Goal: Task Accomplishment & Management: Complete application form

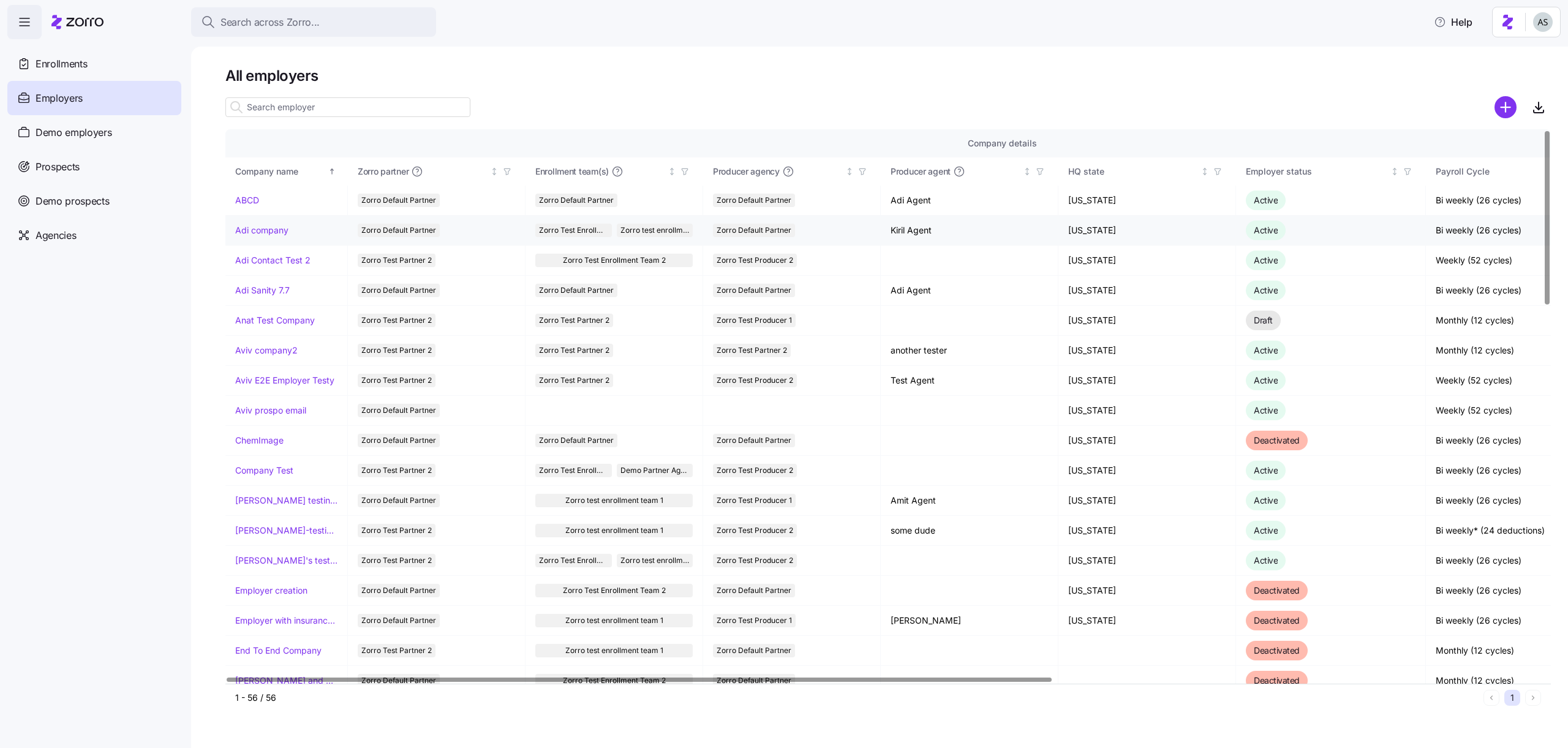
click at [261, 231] on link "Adi company" at bounding box center [262, 230] width 53 height 12
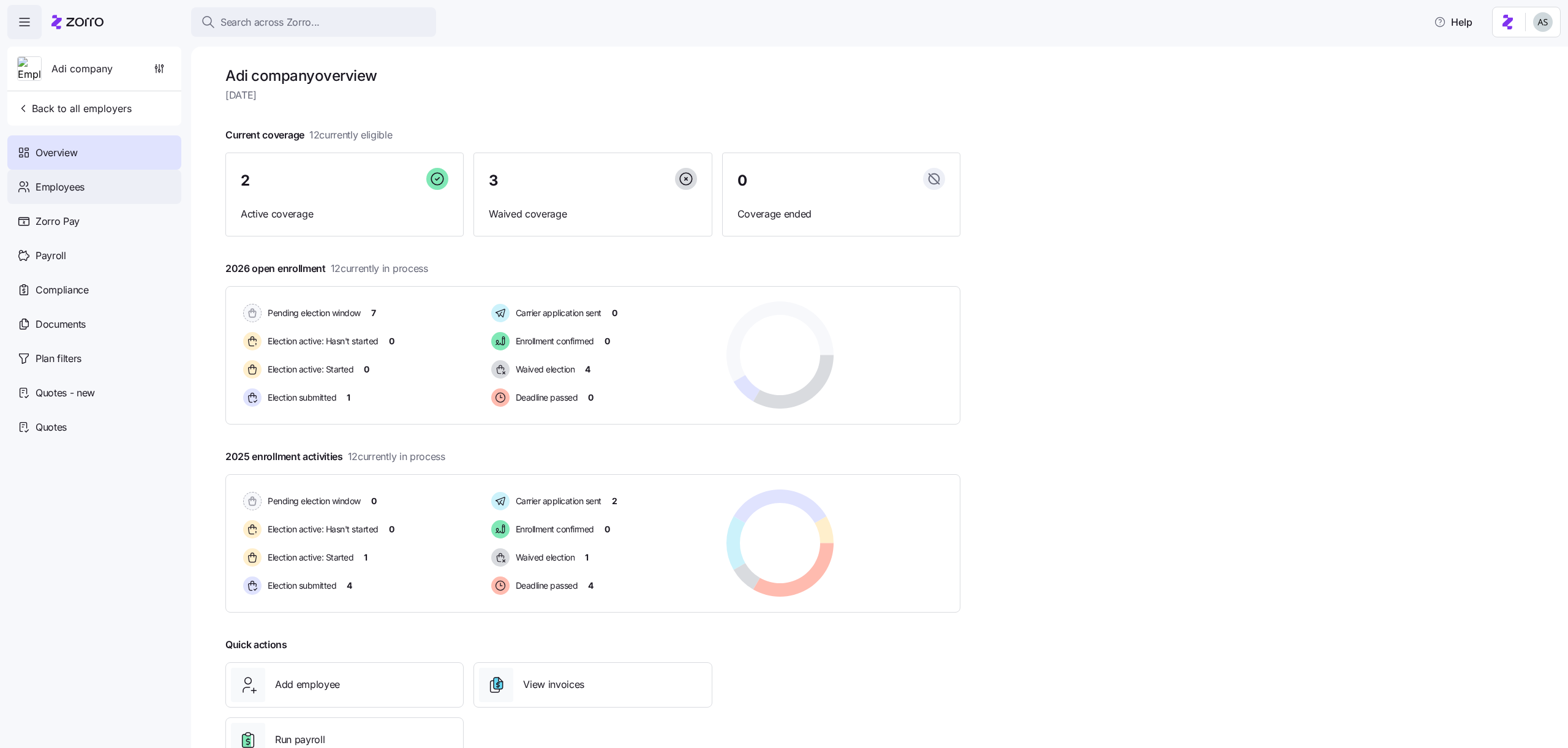
click at [61, 201] on div "Employees" at bounding box center [94, 187] width 174 height 34
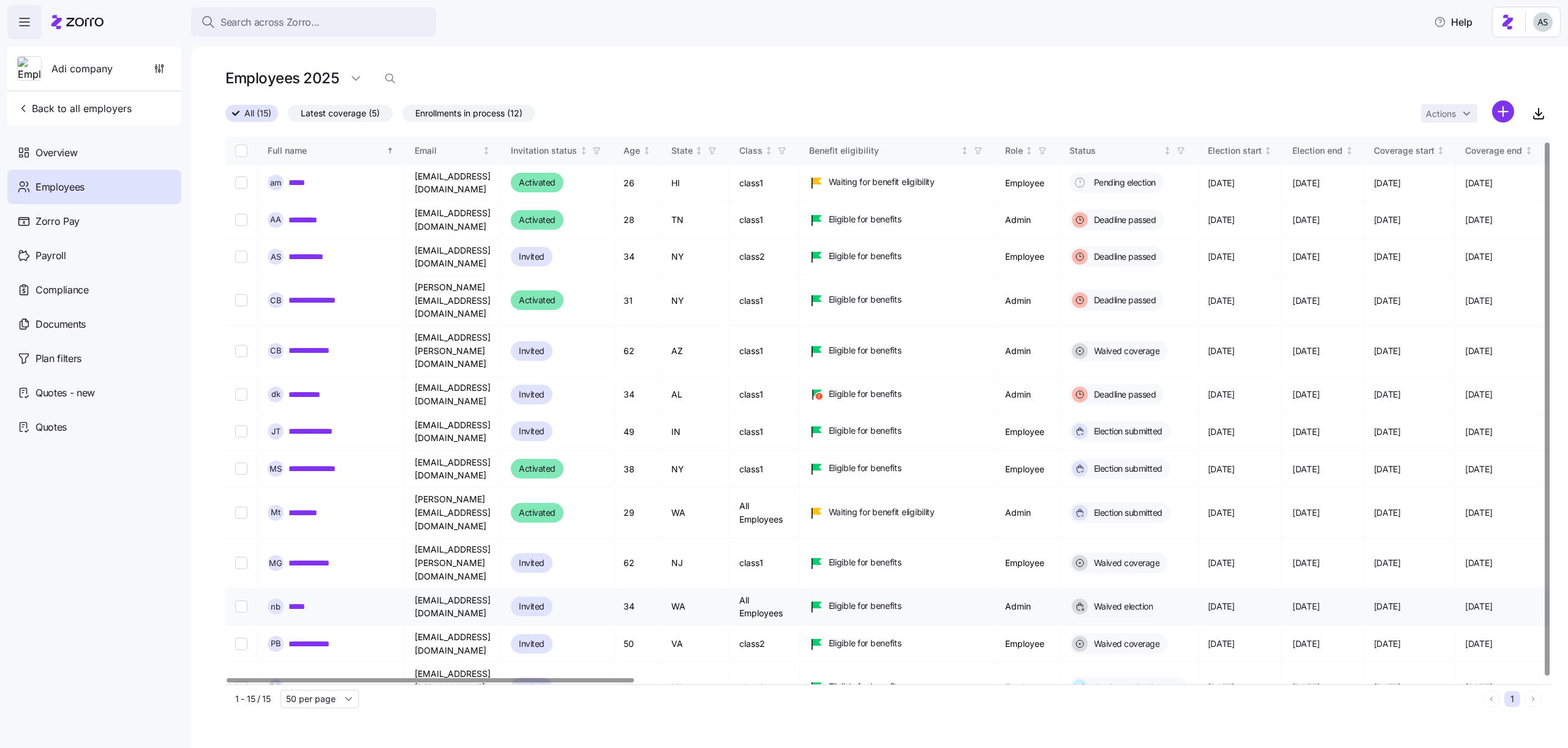
scroll to position [5, 0]
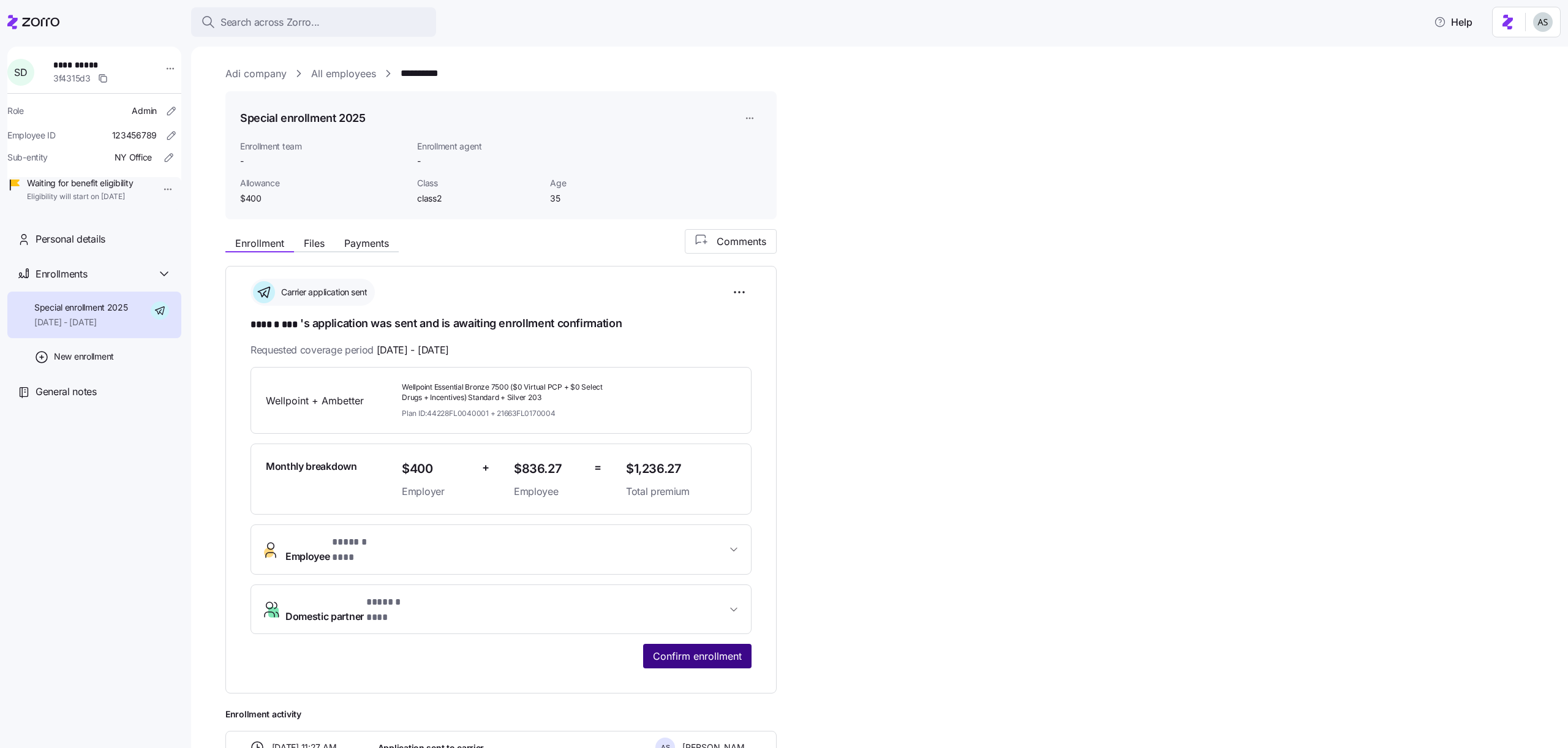
click at [668, 648] on span "Confirm enrollment" at bounding box center [697, 656] width 89 height 15
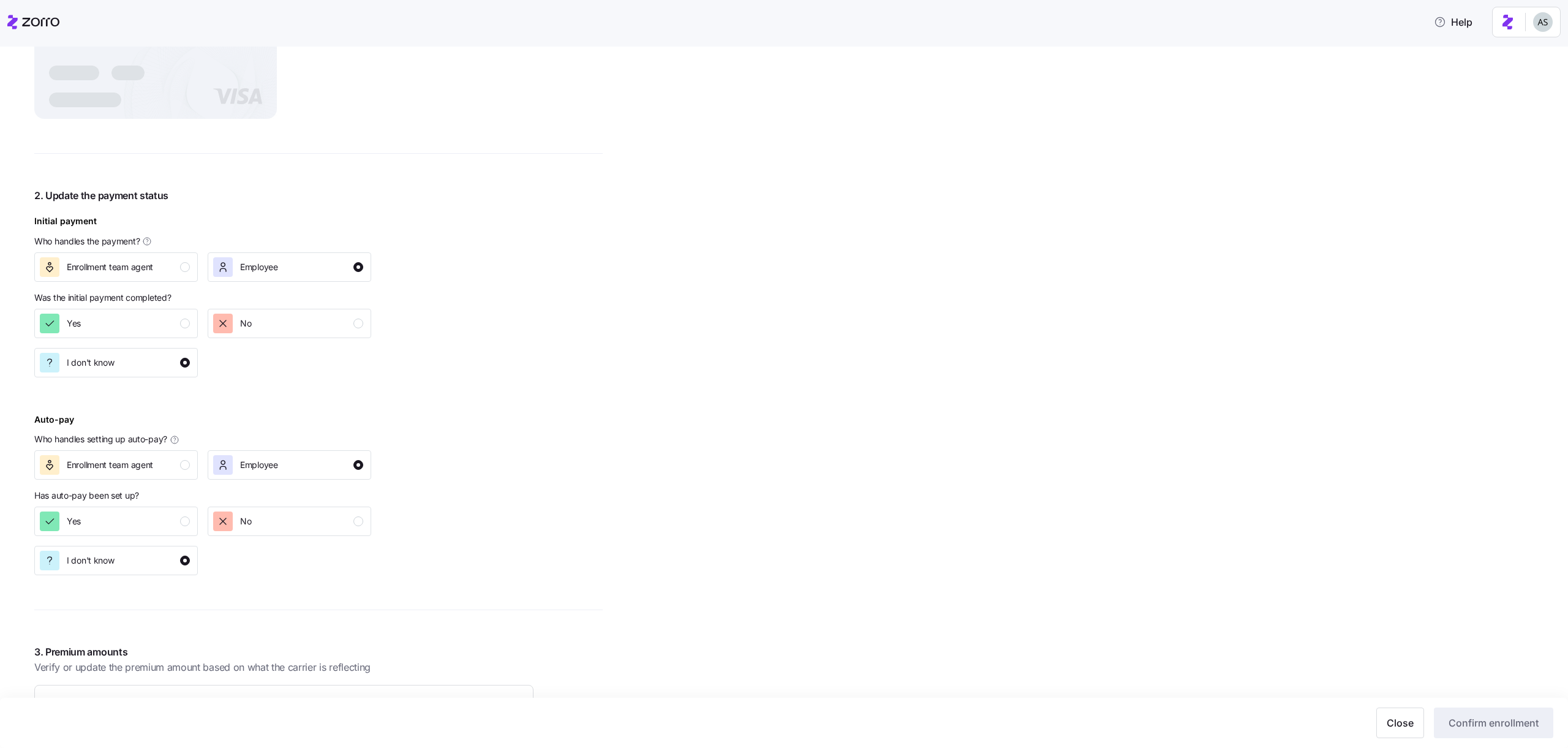
scroll to position [399, 0]
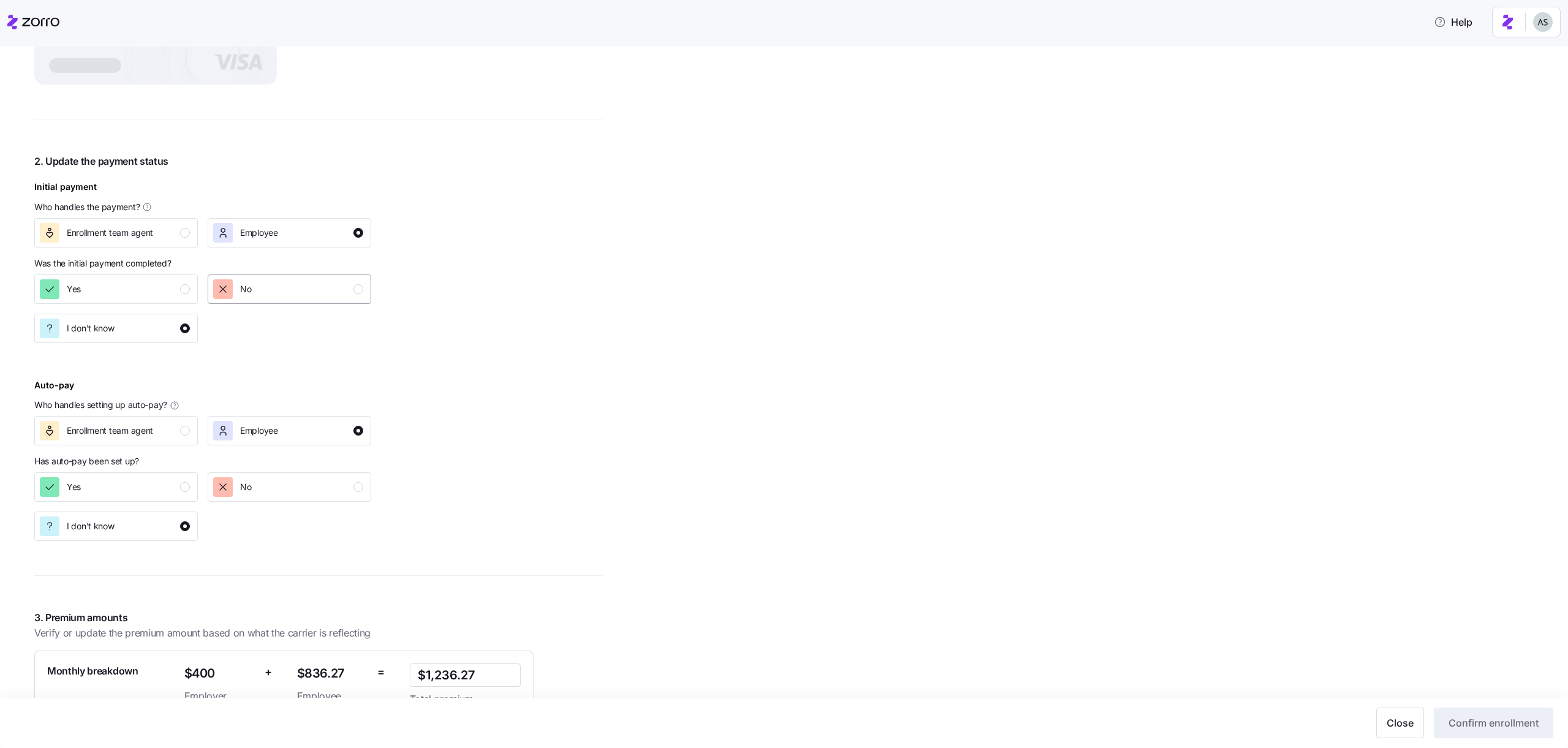
click at [342, 290] on div "No" at bounding box center [288, 289] width 150 height 20
click at [163, 234] on div "Enrollment team agent" at bounding box center [115, 233] width 150 height 20
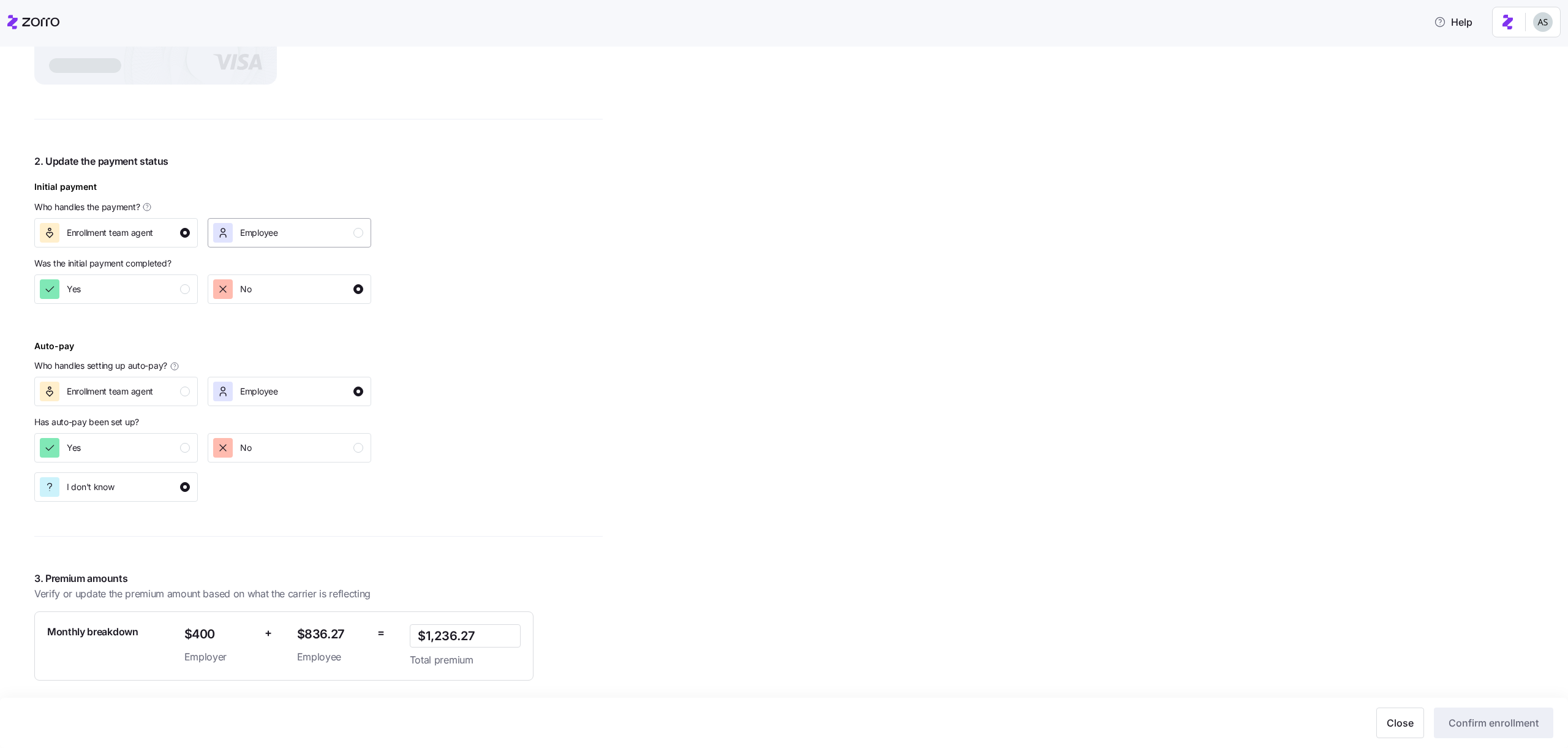
click at [262, 239] on div "Employee" at bounding box center [259, 233] width 38 height 20
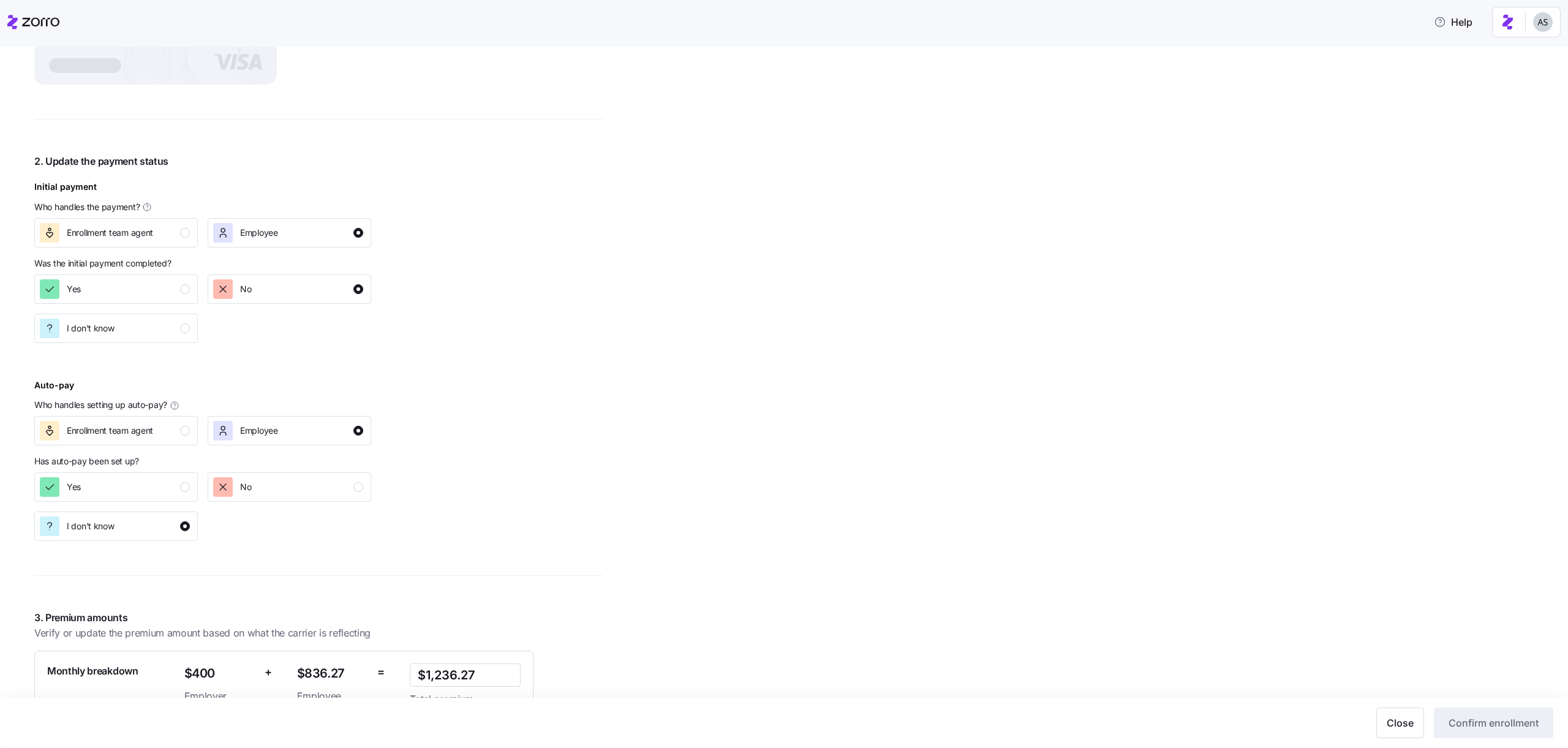
click at [148, 309] on div "I don't know" at bounding box center [116, 328] width 173 height 39
click at [148, 323] on div "I don't know" at bounding box center [115, 328] width 150 height 20
click at [156, 246] on button "Enrollment team agent" at bounding box center [116, 233] width 163 height 30
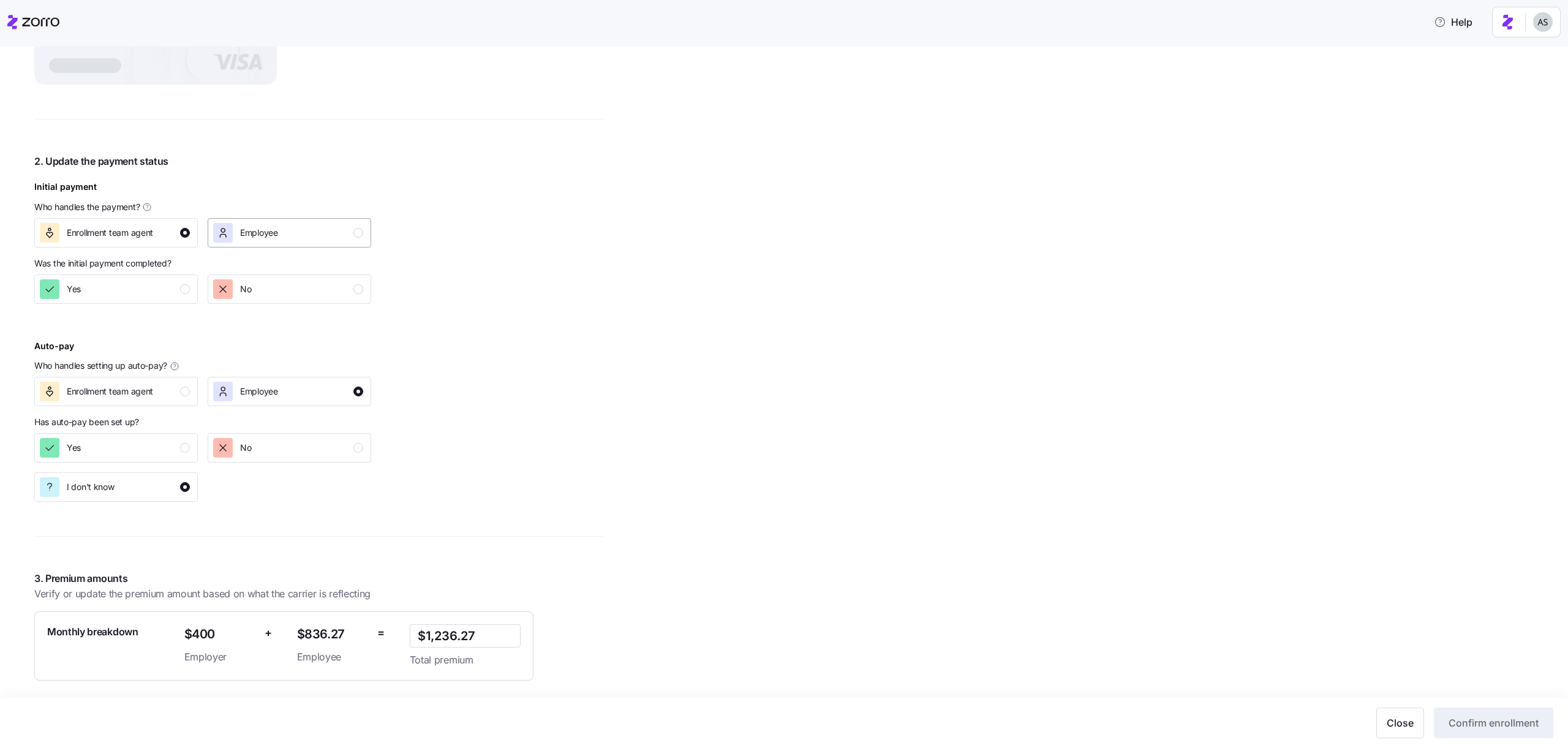
click at [297, 246] on button "Employee" at bounding box center [290, 233] width 163 height 30
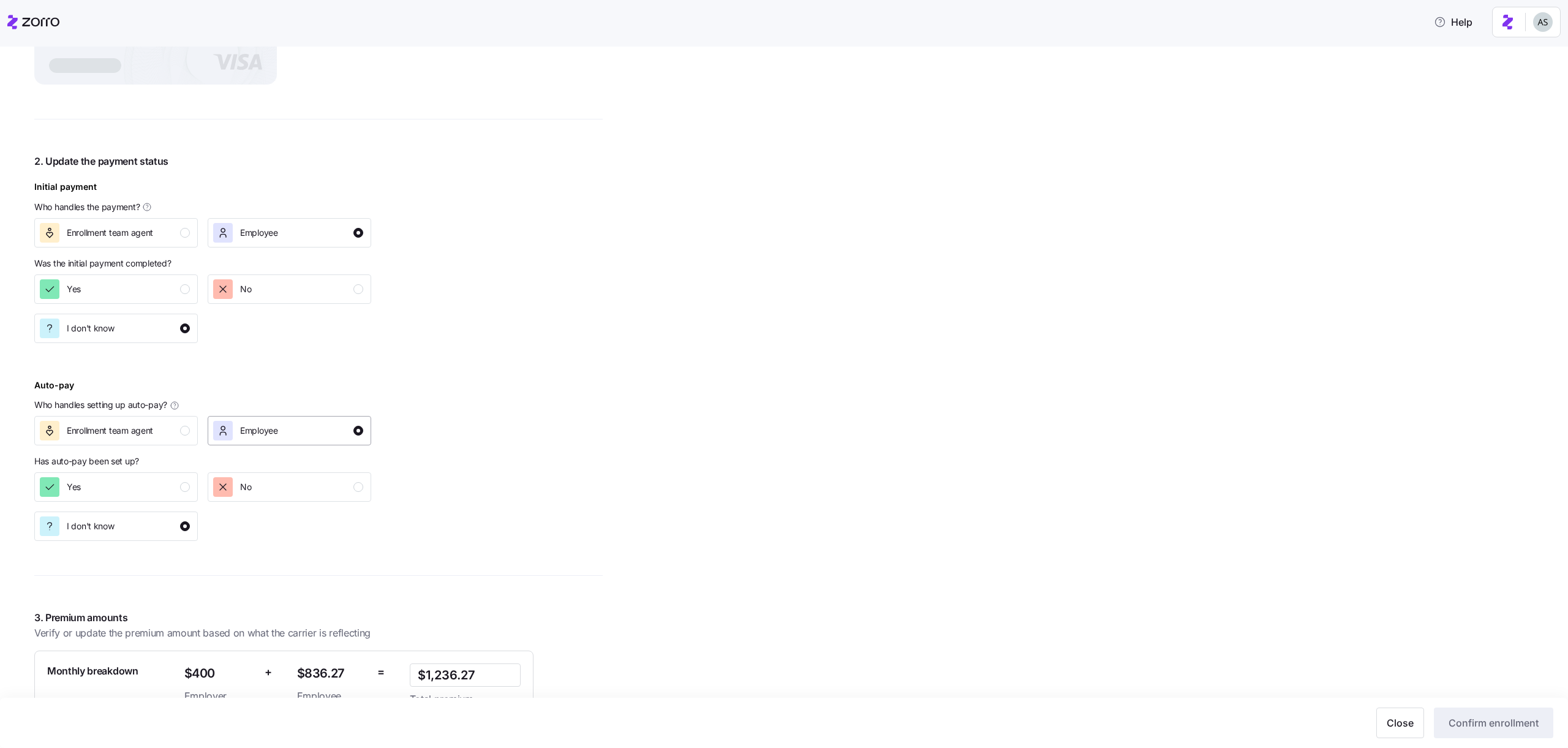
scroll to position [0, 0]
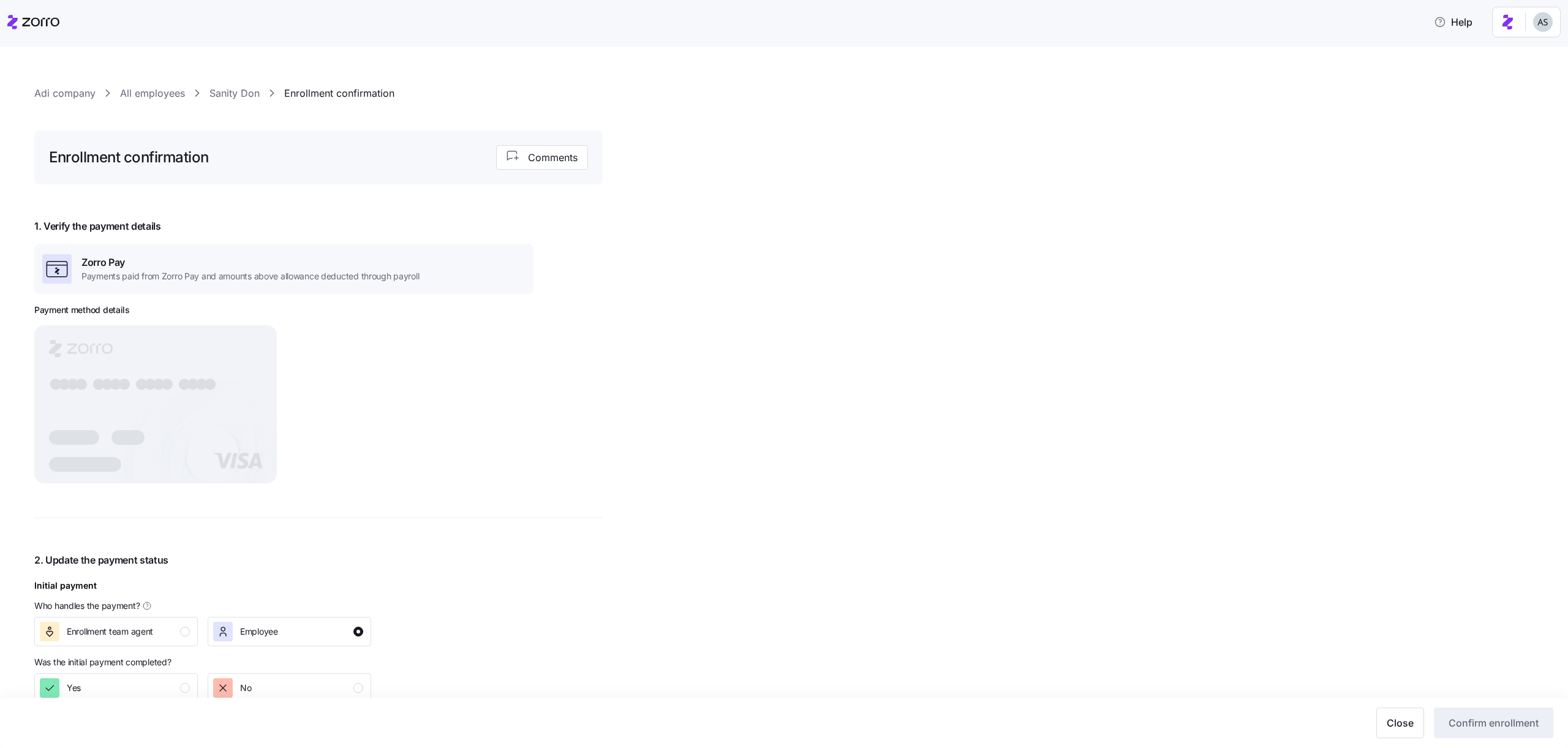
click at [240, 95] on link "Sanity Don" at bounding box center [235, 93] width 50 height 15
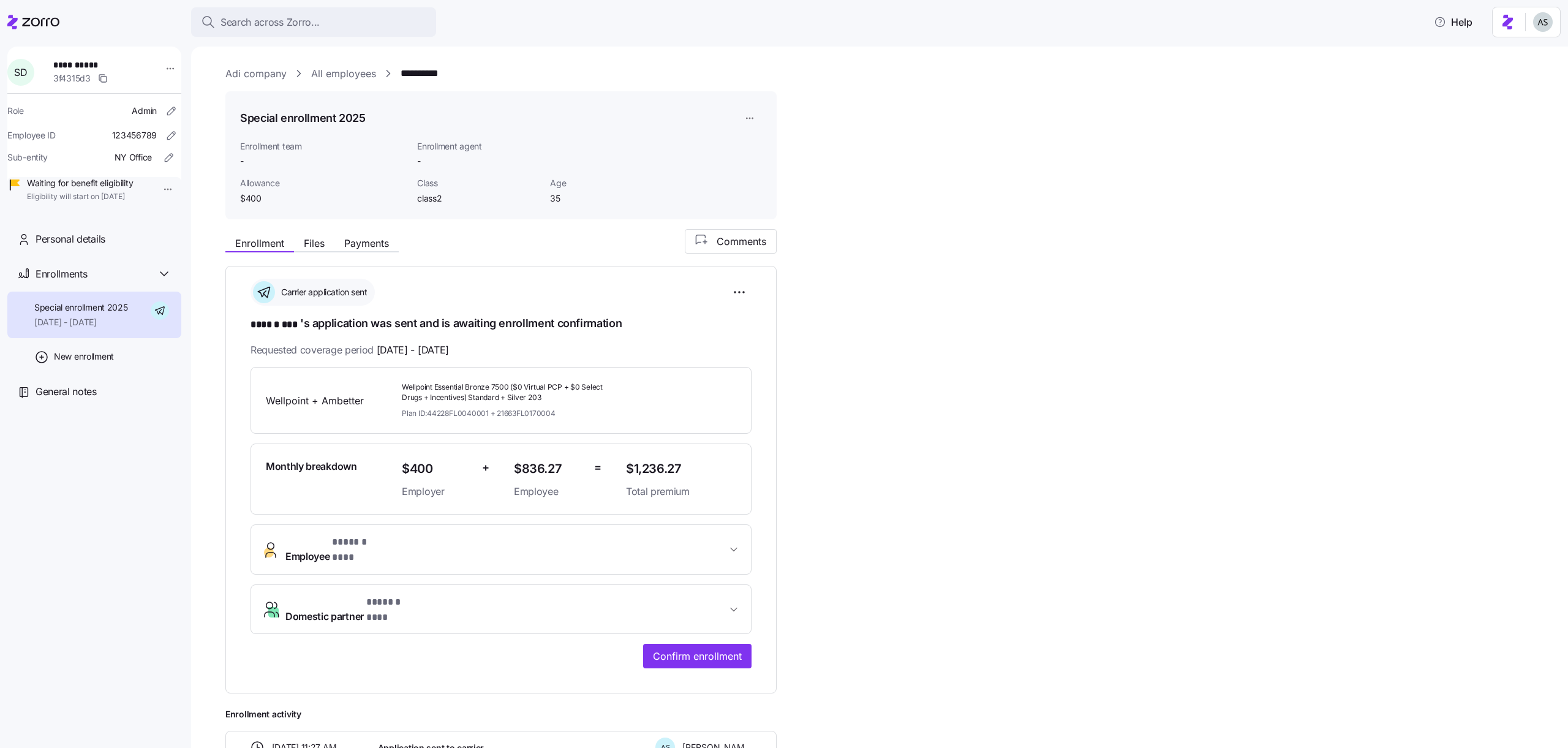
click at [756, 296] on div "**********" at bounding box center [501, 480] width 551 height 428
click at [745, 294] on html "**********" at bounding box center [784, 370] width 1568 height 741
click at [683, 367] on span "Undo application" at bounding box center [660, 361] width 66 height 12
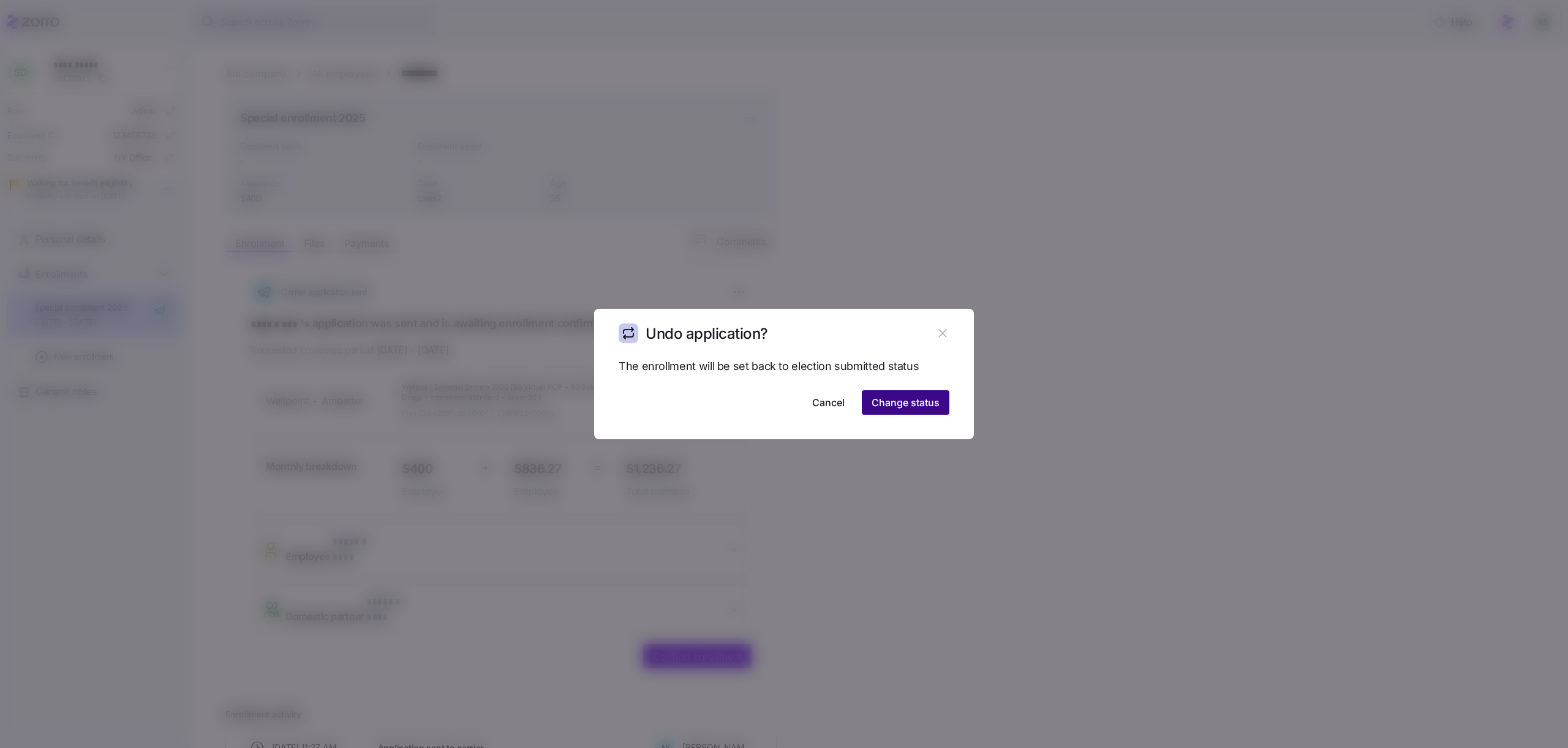
click at [870, 409] on button "Change status" at bounding box center [905, 403] width 88 height 25
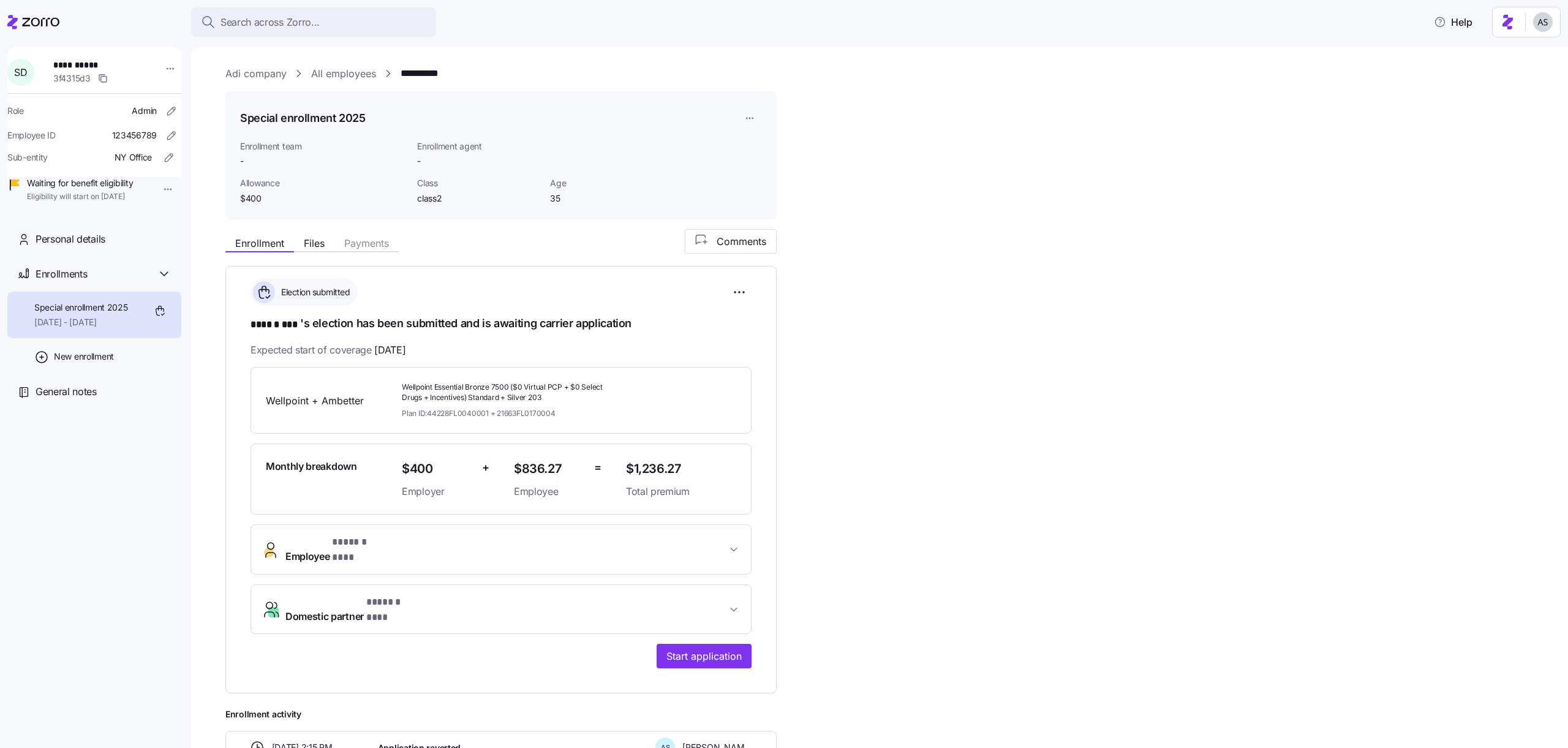
click at [666, 648] on div "**********" at bounding box center [501, 480] width 551 height 428
click at [680, 648] on span "Start application" at bounding box center [704, 656] width 76 height 15
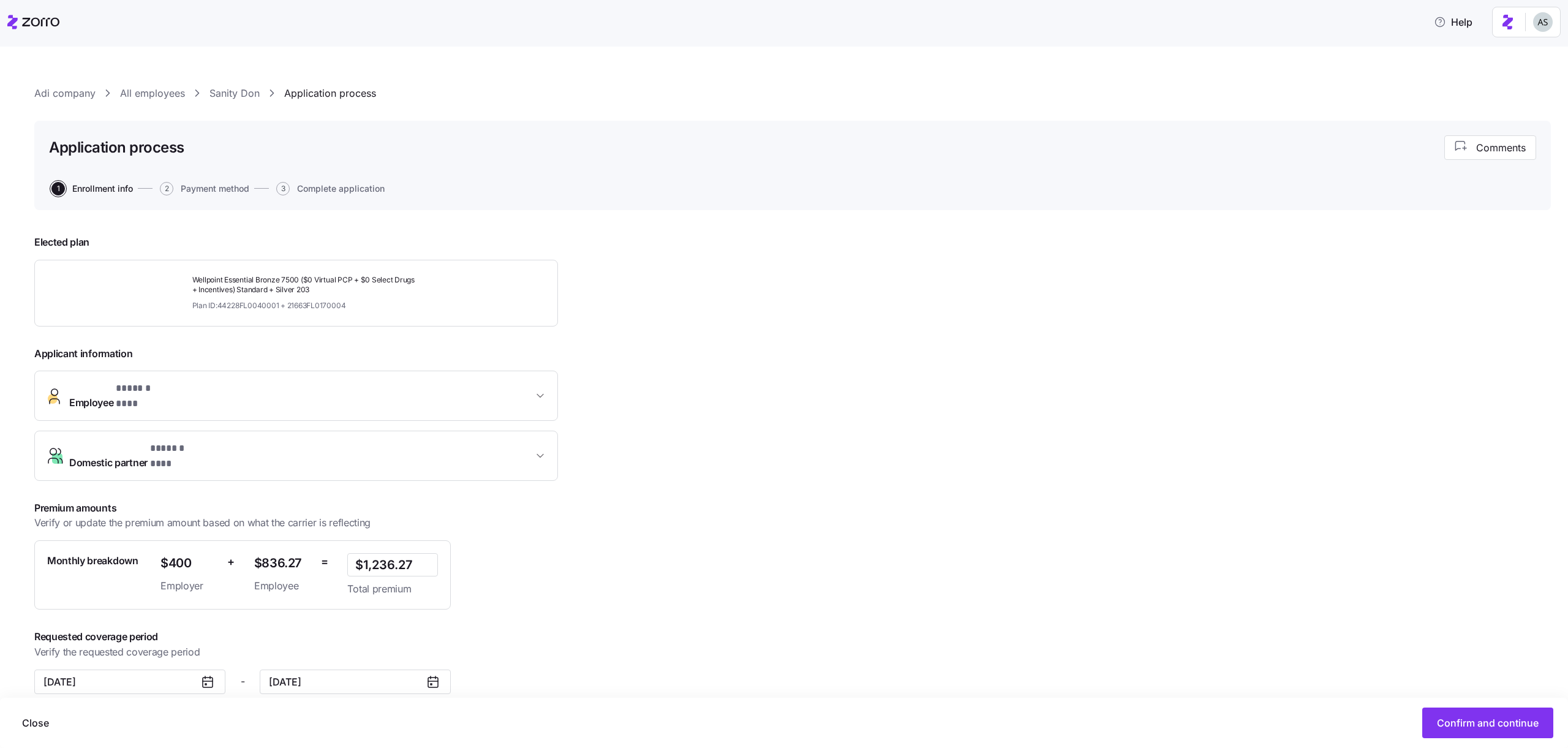
scroll to position [2, 0]
click at [1462, 715] on span "Confirm and continue" at bounding box center [1487, 723] width 101 height 15
click at [372, 642] on div "**********" at bounding box center [318, 457] width 569 height 469
click at [372, 646] on div "**********" at bounding box center [318, 457] width 569 height 469
click at [372, 667] on input "December 31, 2025" at bounding box center [355, 680] width 191 height 25
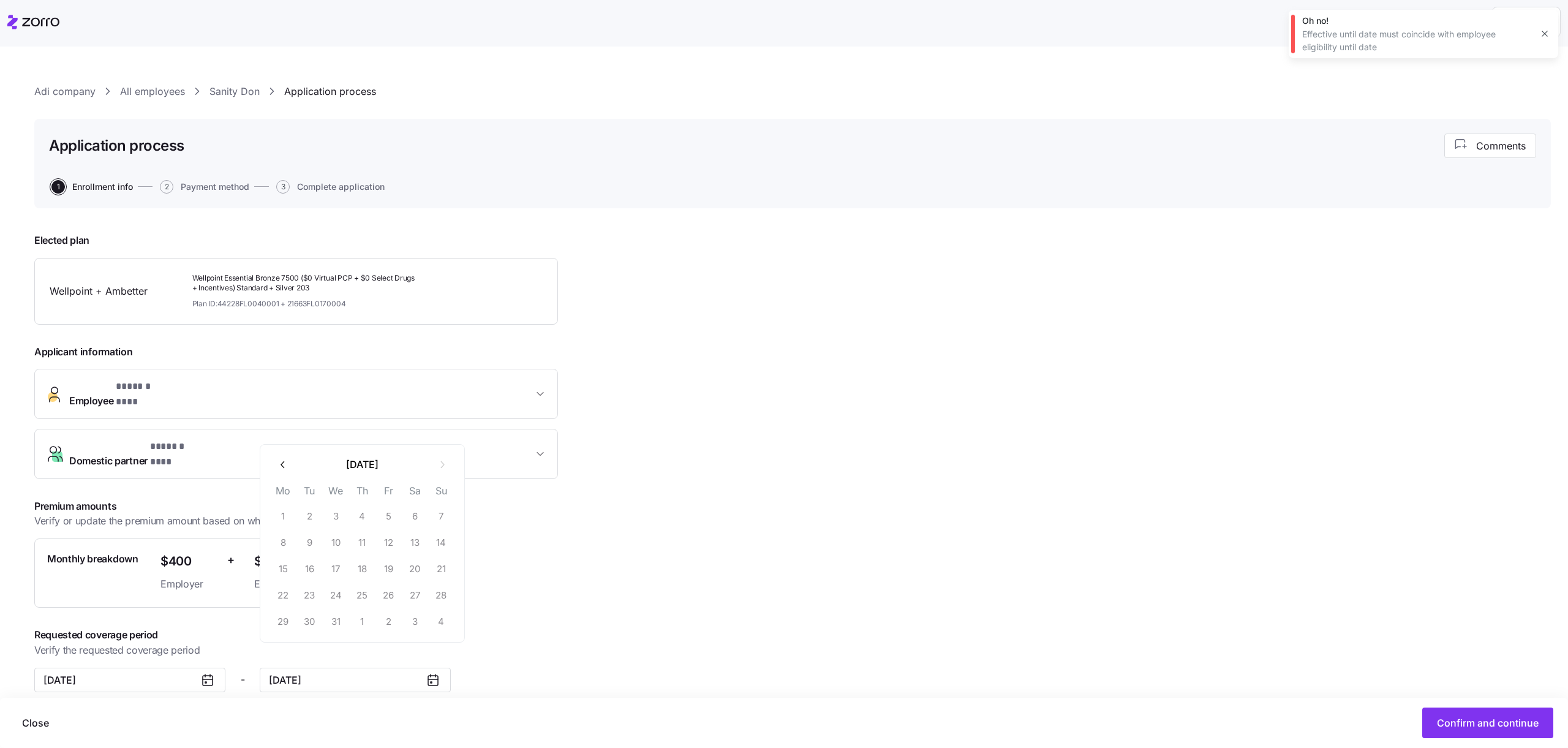
click at [282, 467] on icon "button" at bounding box center [283, 464] width 12 height 12
click at [441, 616] on button "30" at bounding box center [441, 622] width 26 height 26
type input "November 30, 2025"
click at [1472, 733] on button "Confirm and continue" at bounding box center [1487, 723] width 131 height 31
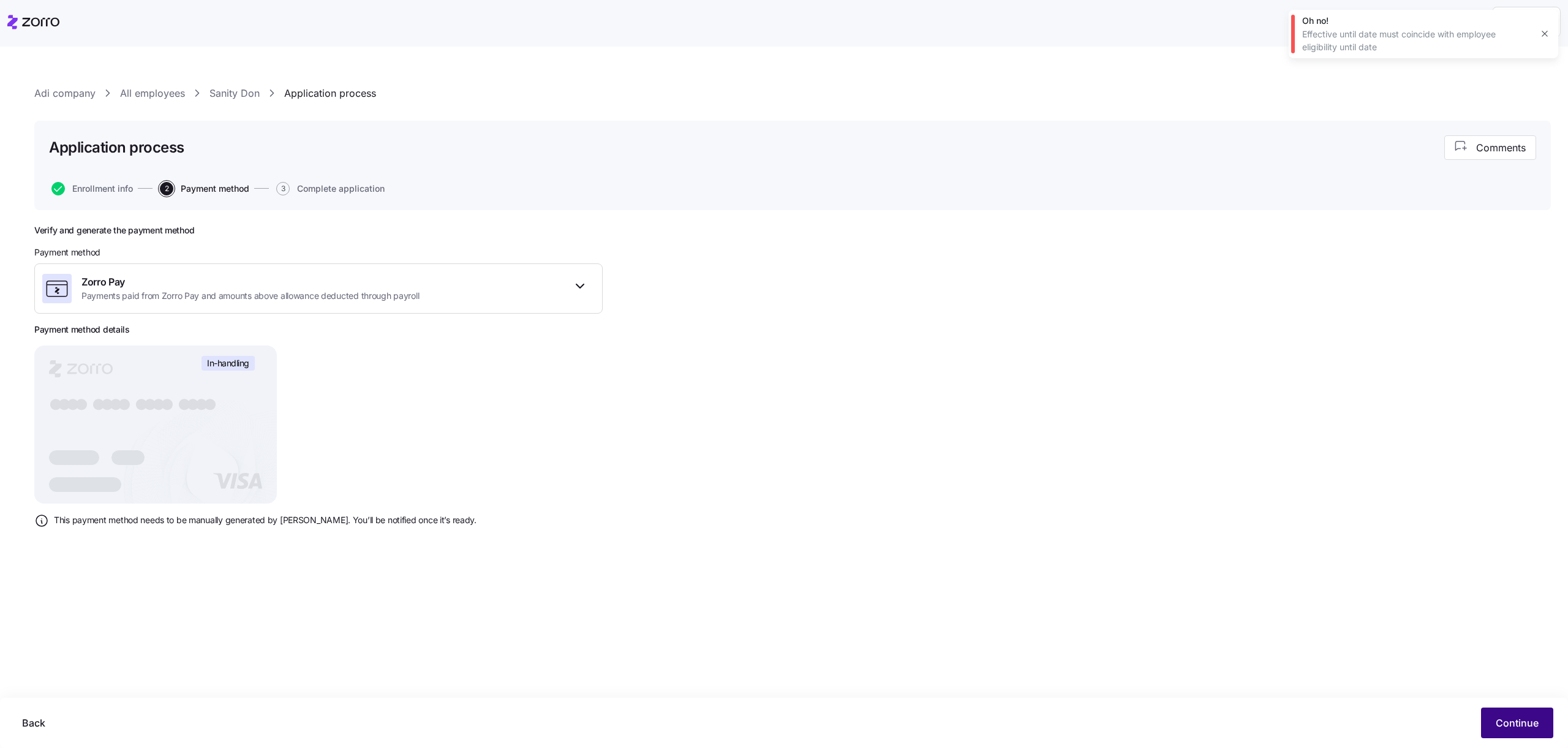
click at [1492, 726] on button "Continue" at bounding box center [1518, 723] width 73 height 31
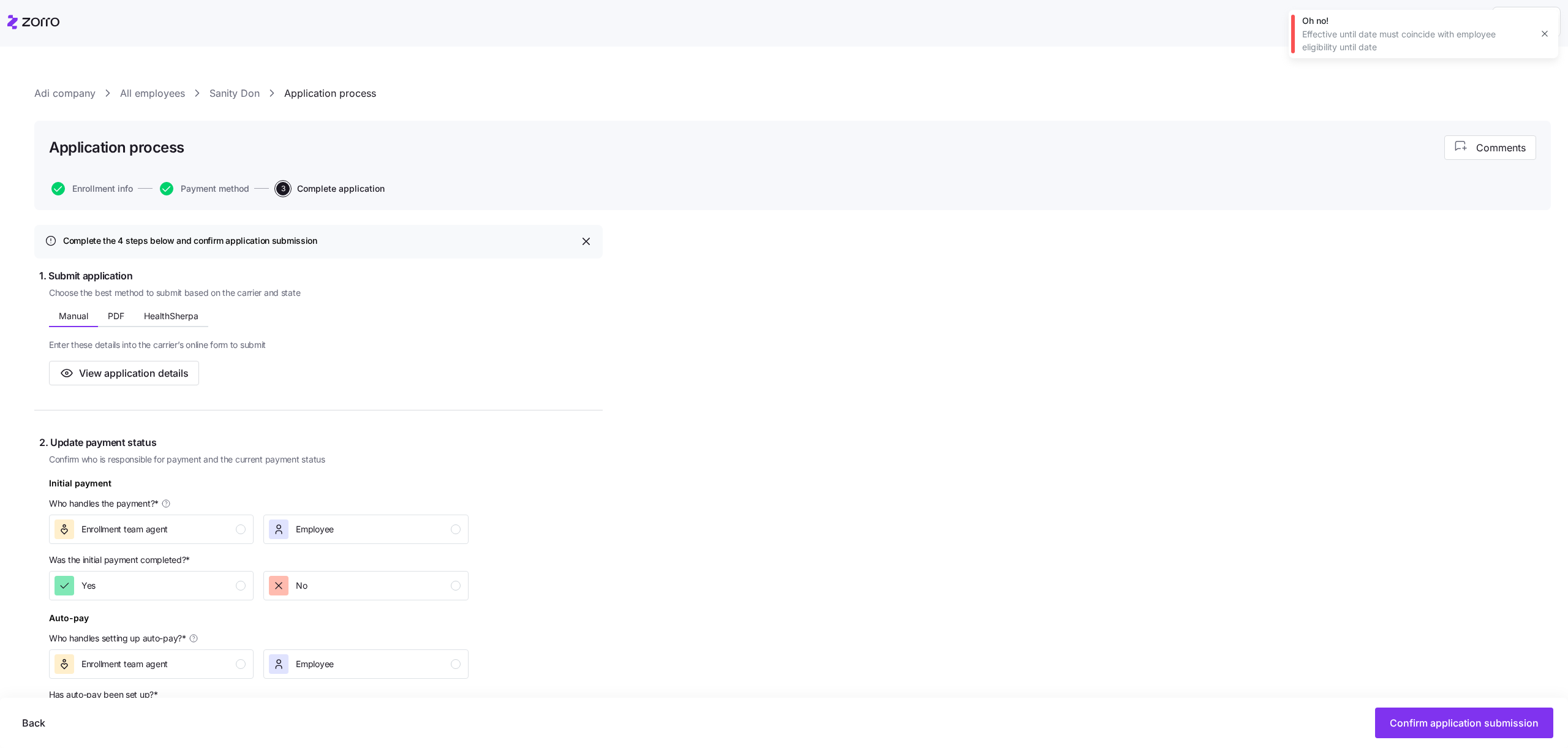
click at [1544, 37] on icon "button" at bounding box center [1545, 34] width 10 height 10
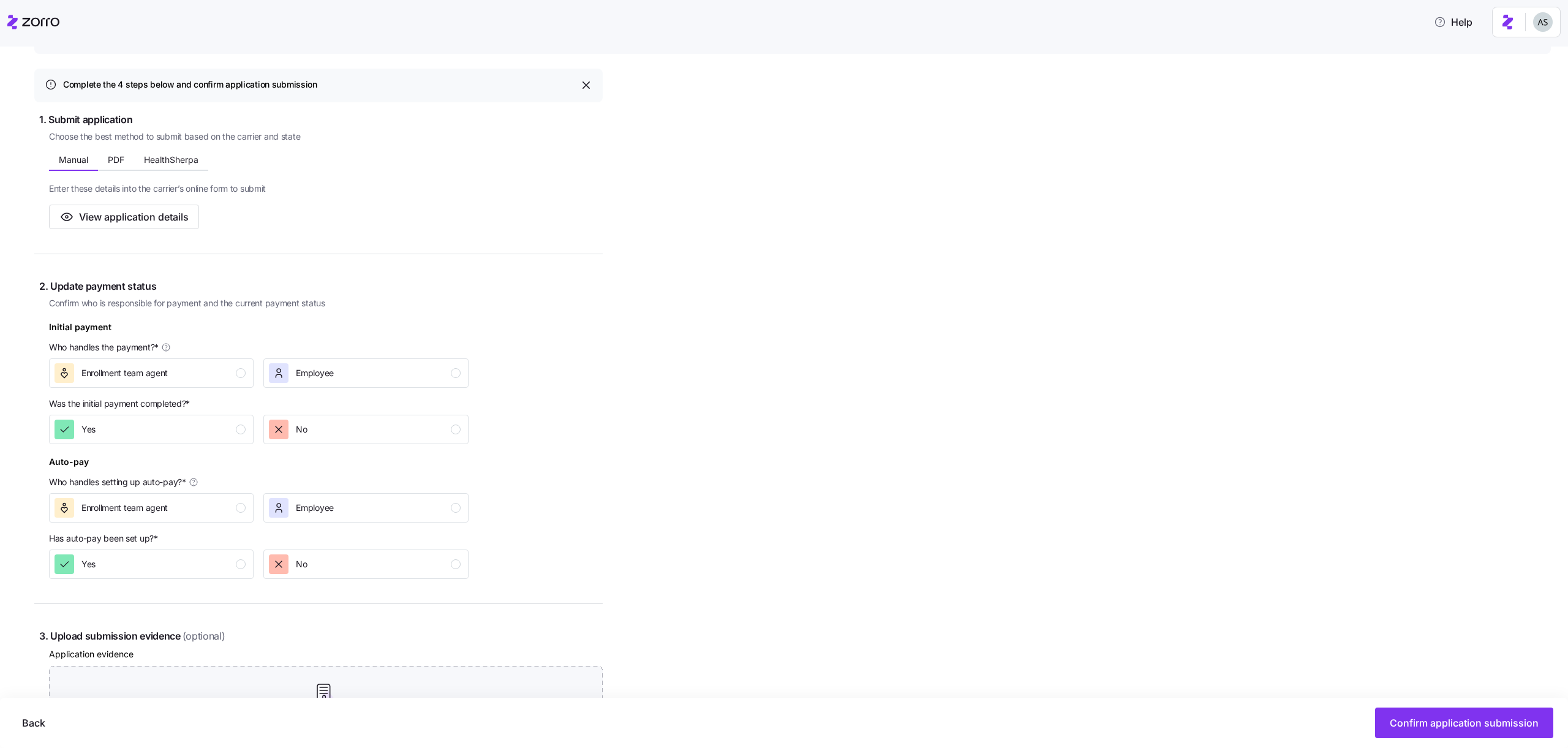
scroll to position [159, 0]
click at [376, 377] on div "Employee" at bounding box center [364, 371] width 191 height 20
click at [347, 419] on div "No" at bounding box center [364, 427] width 191 height 20
click at [331, 499] on span "Employee" at bounding box center [315, 505] width 38 height 12
click at [221, 567] on div "Yes" at bounding box center [150, 562] width 191 height 20
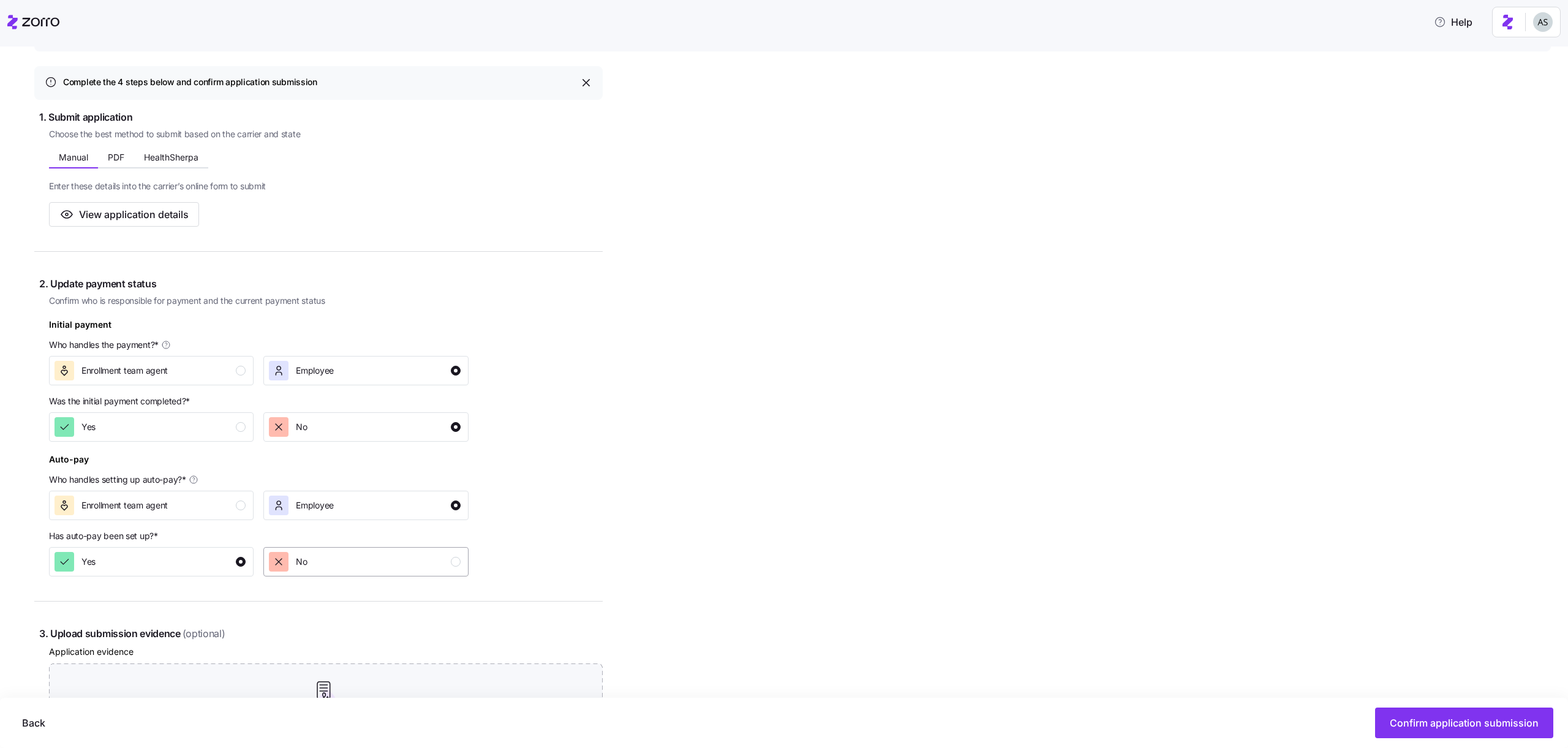
click at [333, 567] on div "No" at bounding box center [364, 562] width 191 height 20
click at [326, 506] on span "Employee" at bounding box center [315, 505] width 38 height 12
click at [173, 506] on div "Enrollment team agent" at bounding box center [150, 505] width 191 height 20
click at [292, 426] on div "No" at bounding box center [288, 427] width 38 height 20
click at [196, 382] on button "Enrollment team agent" at bounding box center [151, 371] width 205 height 30
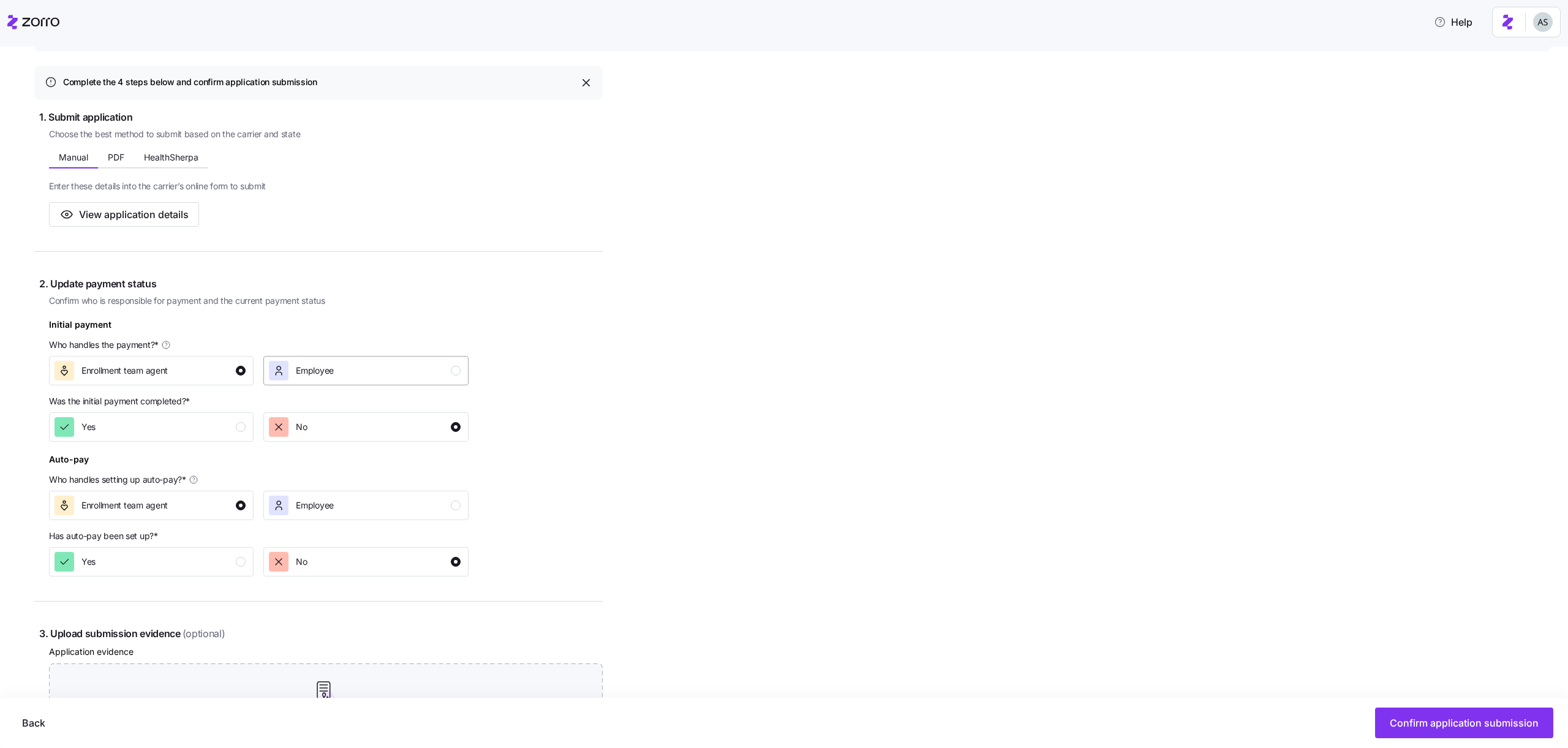
click at [325, 366] on span "Employee" at bounding box center [315, 371] width 38 height 12
click at [190, 563] on div "Yes" at bounding box center [150, 562] width 191 height 20
click at [309, 537] on div "Has auto-pay been set up? *" at bounding box center [259, 536] width 420 height 12
click at [315, 500] on span "Employee" at bounding box center [315, 505] width 38 height 12
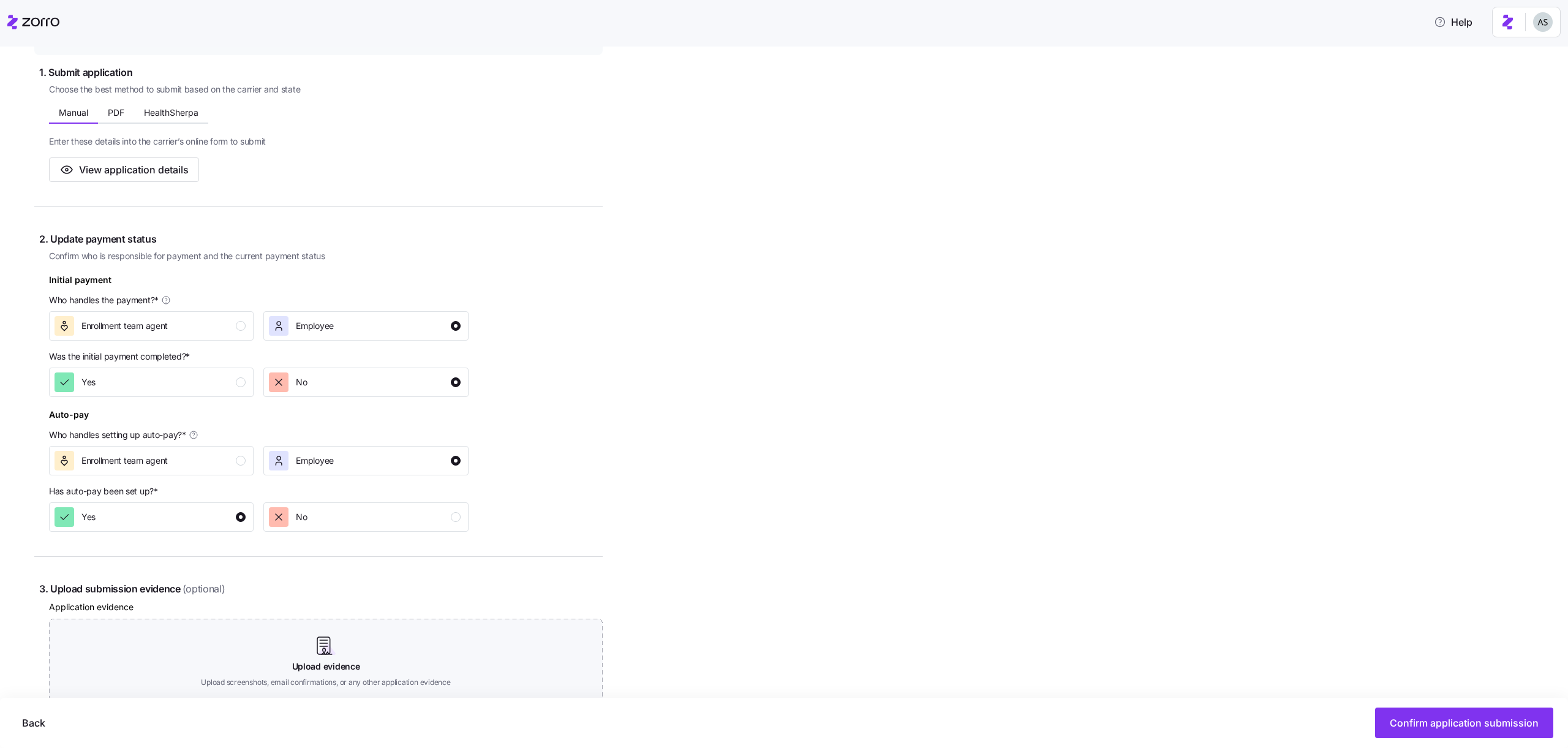
scroll to position [0, 0]
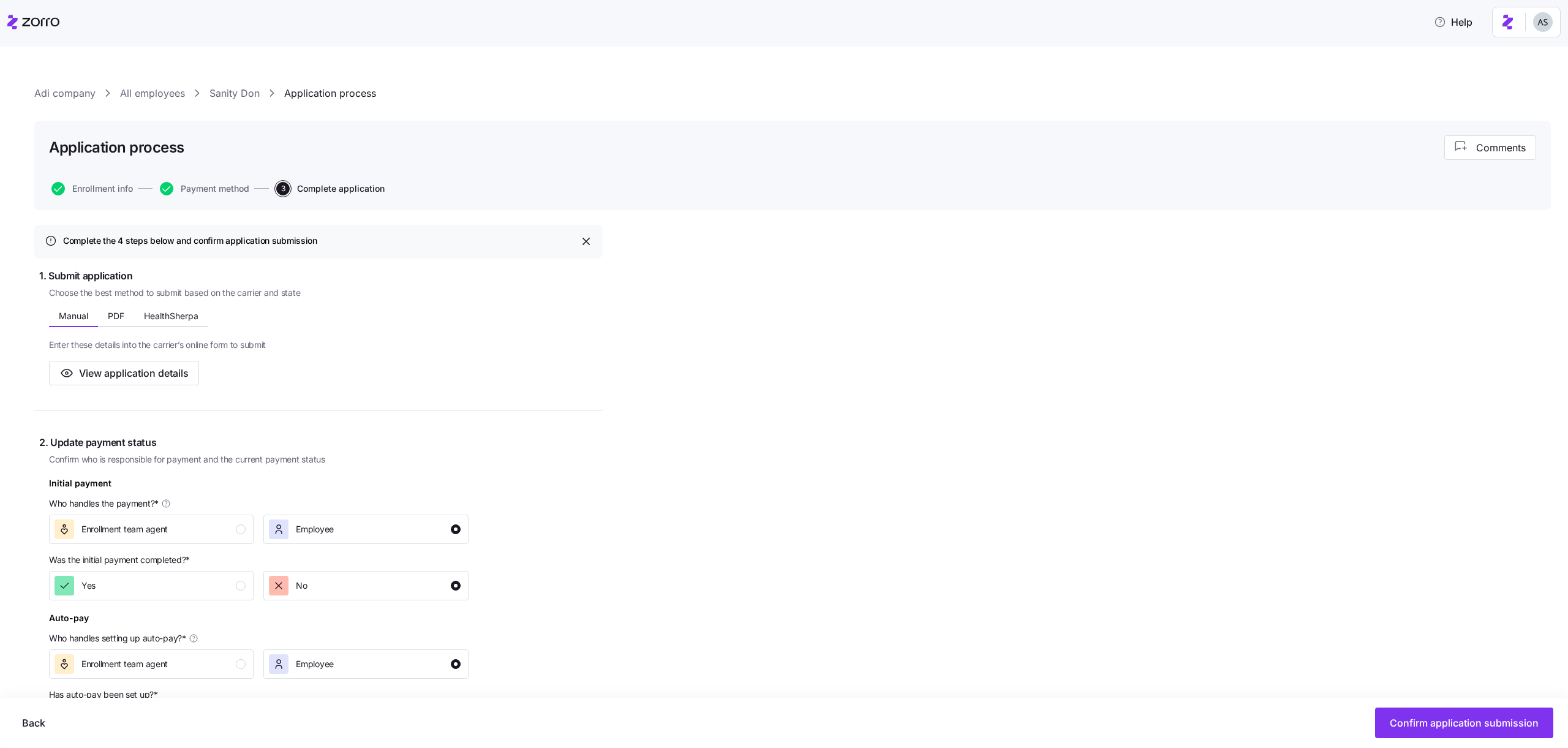
click at [160, 88] on link "All employees" at bounding box center [152, 93] width 65 height 15
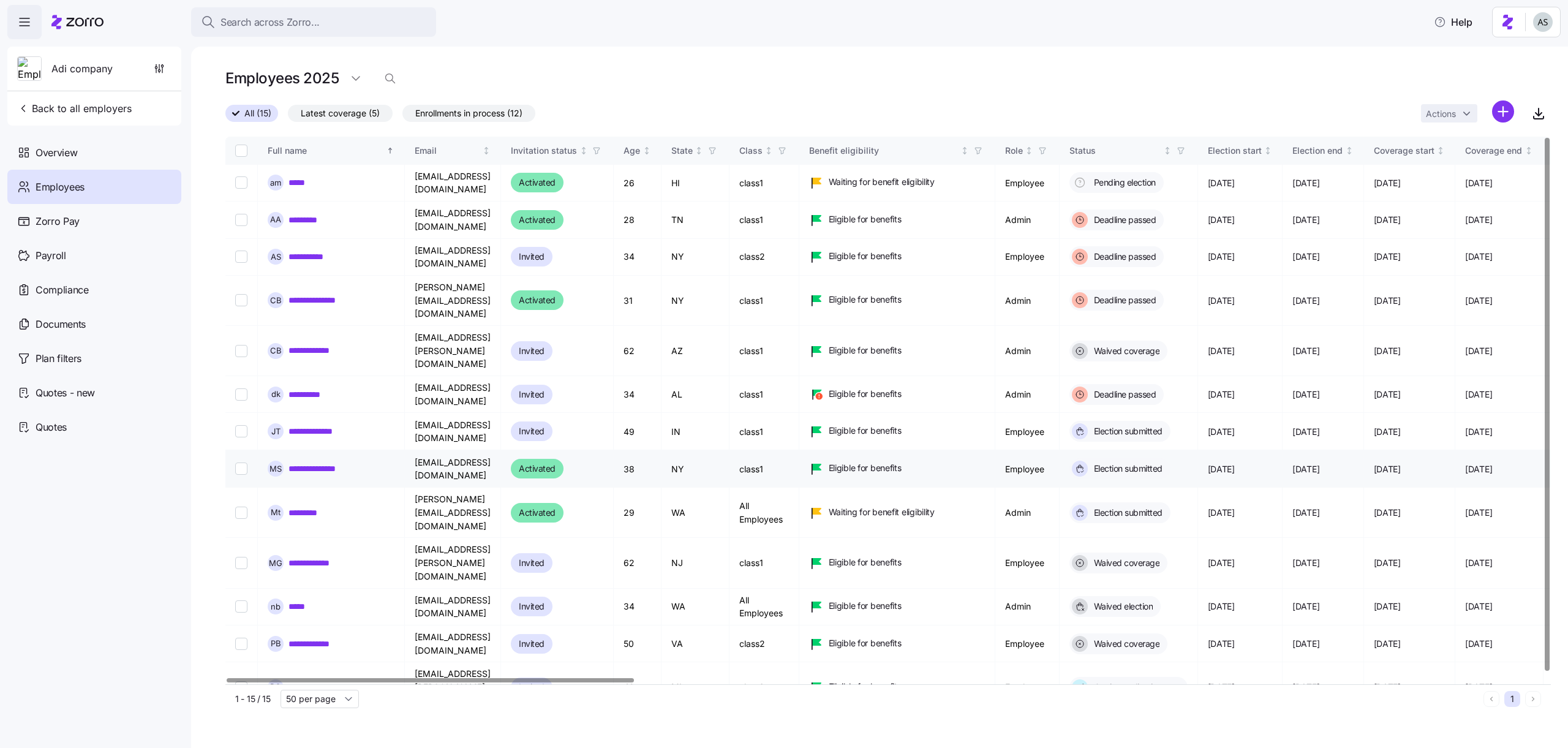
click at [311, 462] on link "**********" at bounding box center [323, 468] width 69 height 12
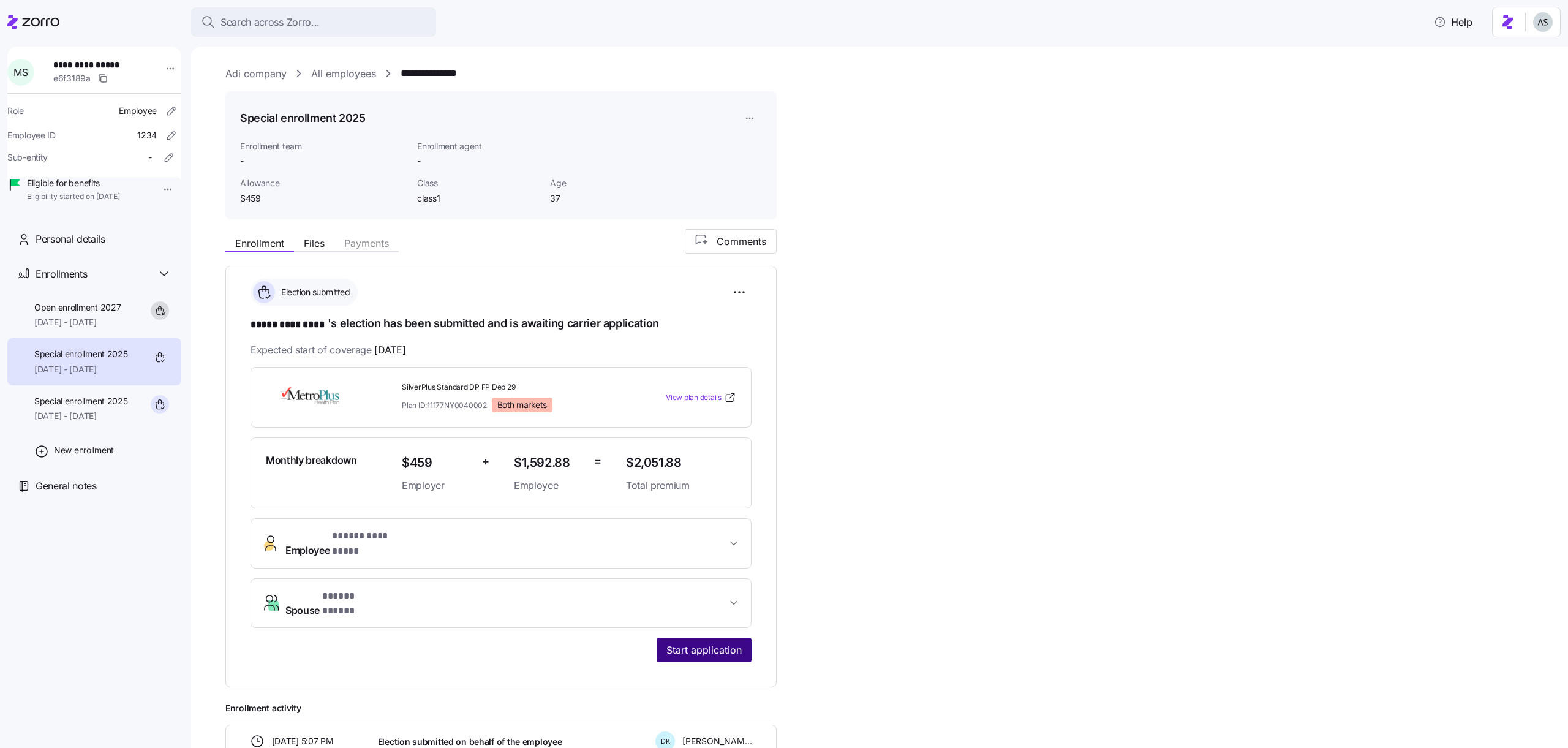
click at [748, 637] on button "Start application" at bounding box center [704, 650] width 95 height 25
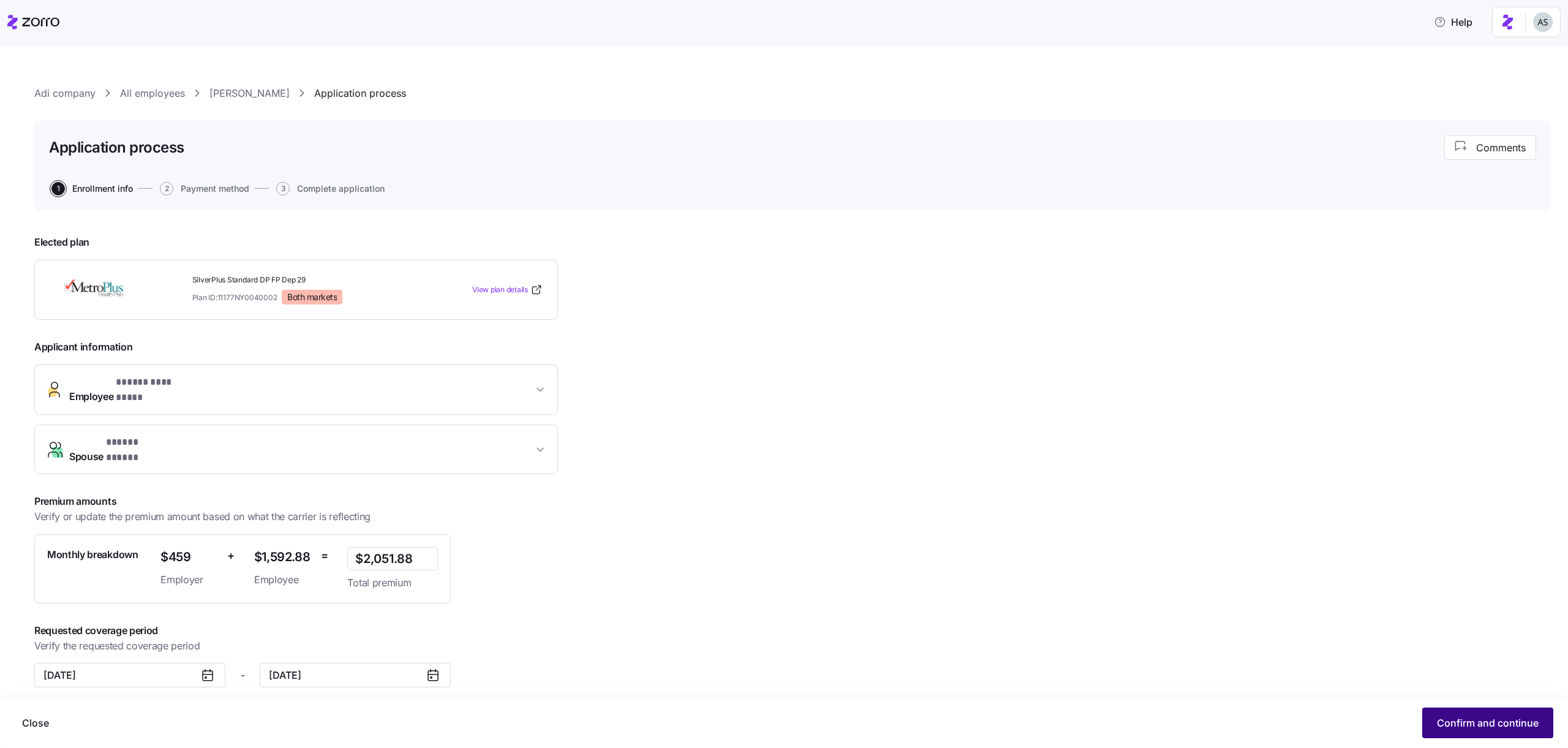
click at [1468, 729] on span "Confirm and continue" at bounding box center [1487, 723] width 101 height 15
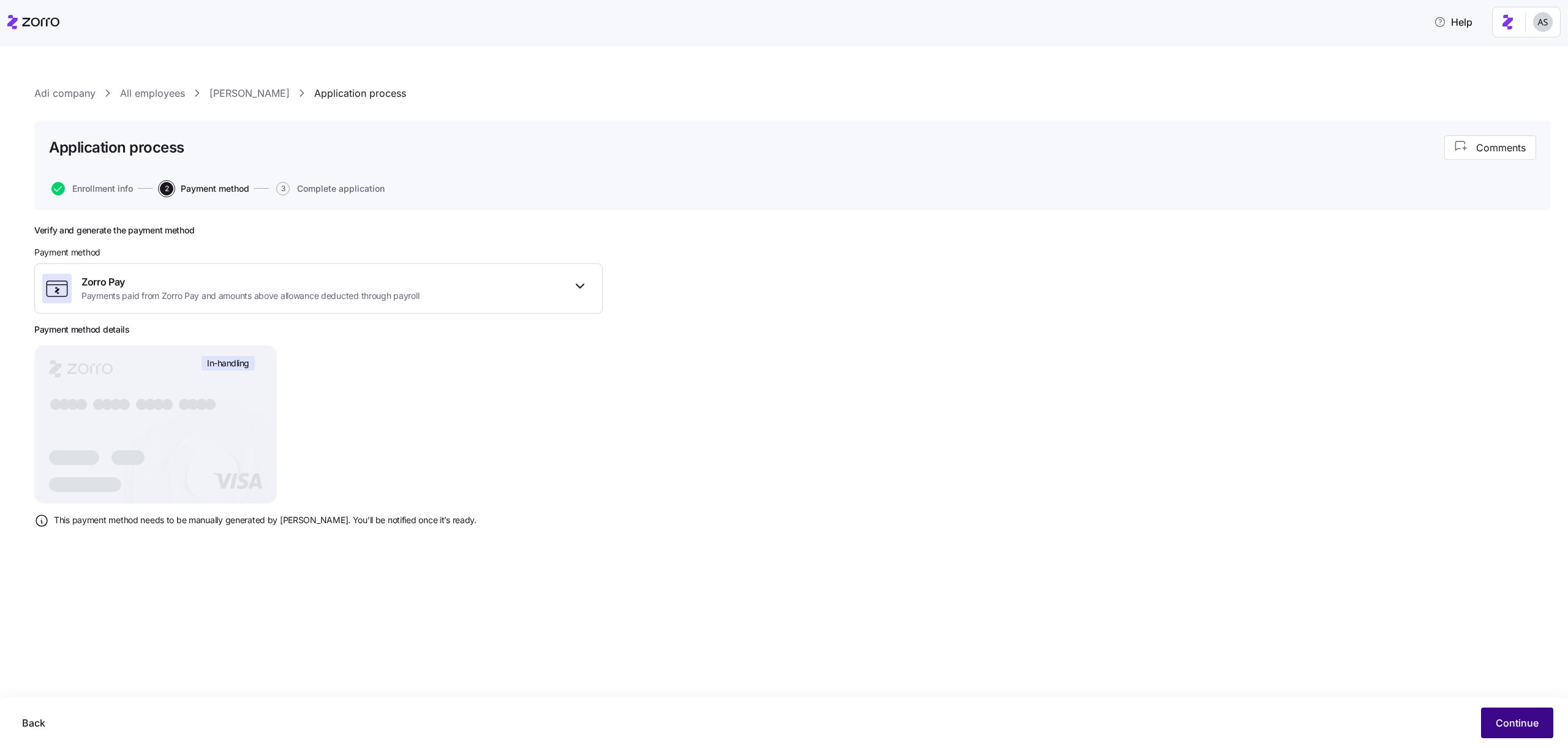
click at [1500, 723] on span "Continue" at bounding box center [1518, 723] width 43 height 15
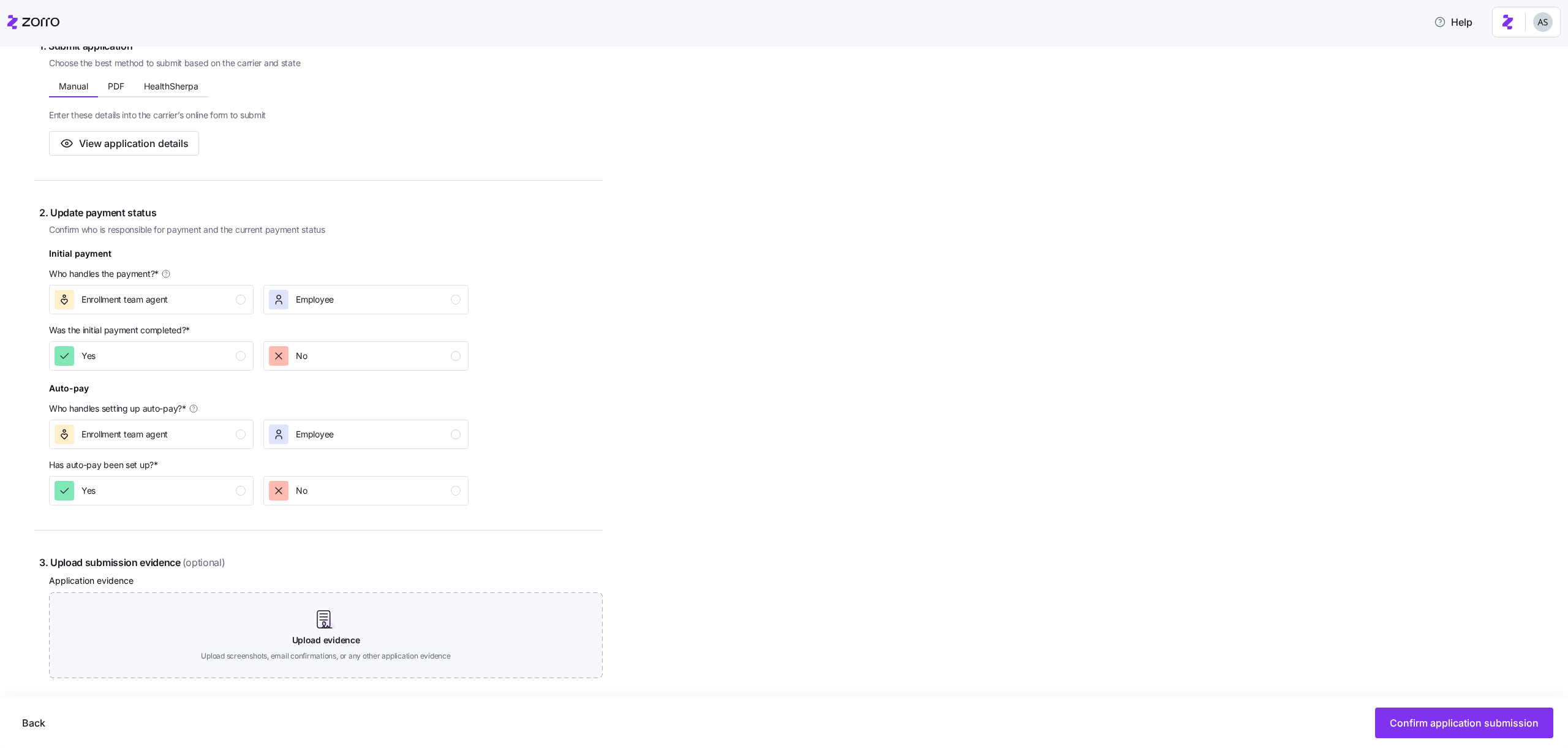
scroll to position [235, 0]
click at [366, 285] on div "Employee" at bounding box center [364, 294] width 191 height 20
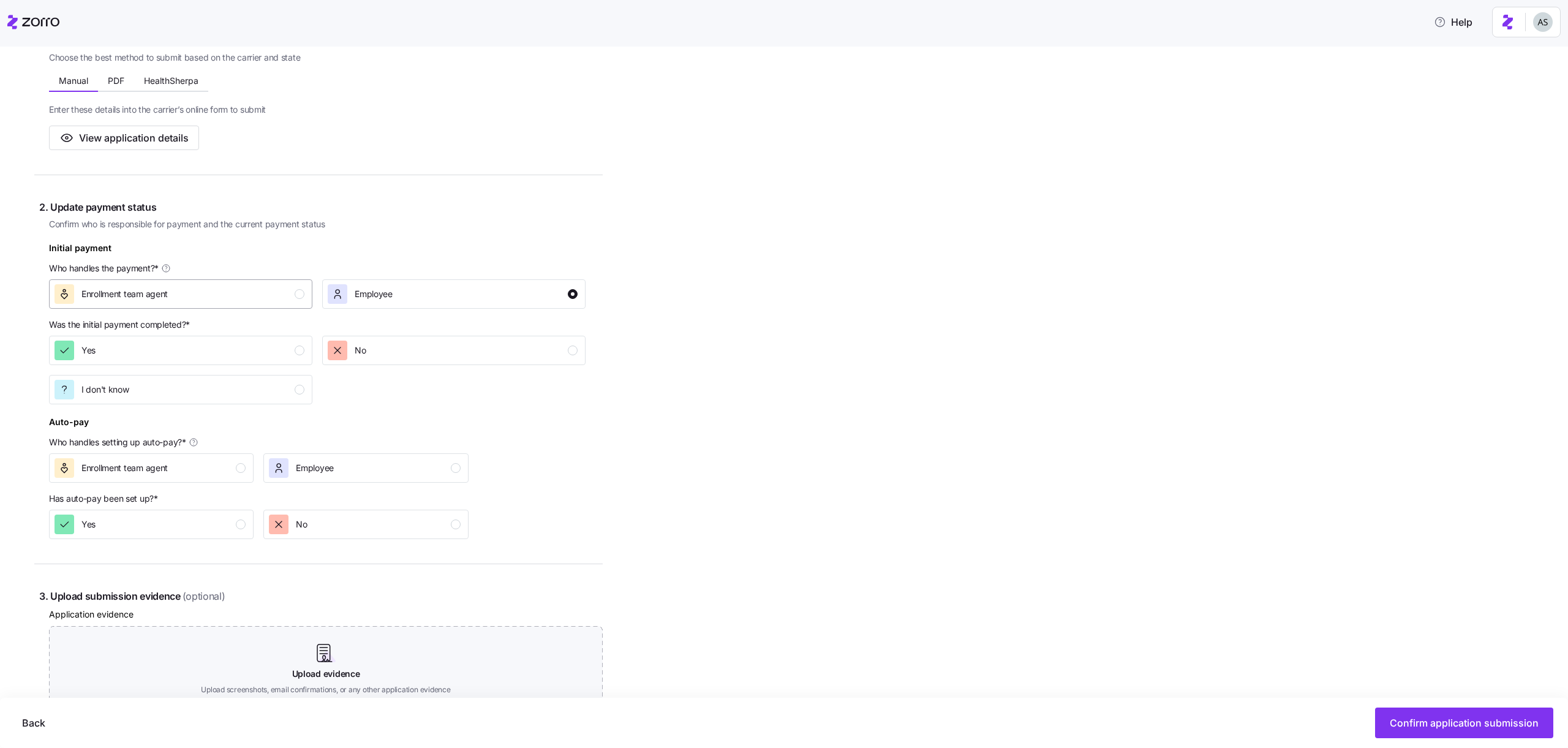
click at [292, 296] on div "Enrollment team agent" at bounding box center [179, 294] width 250 height 20
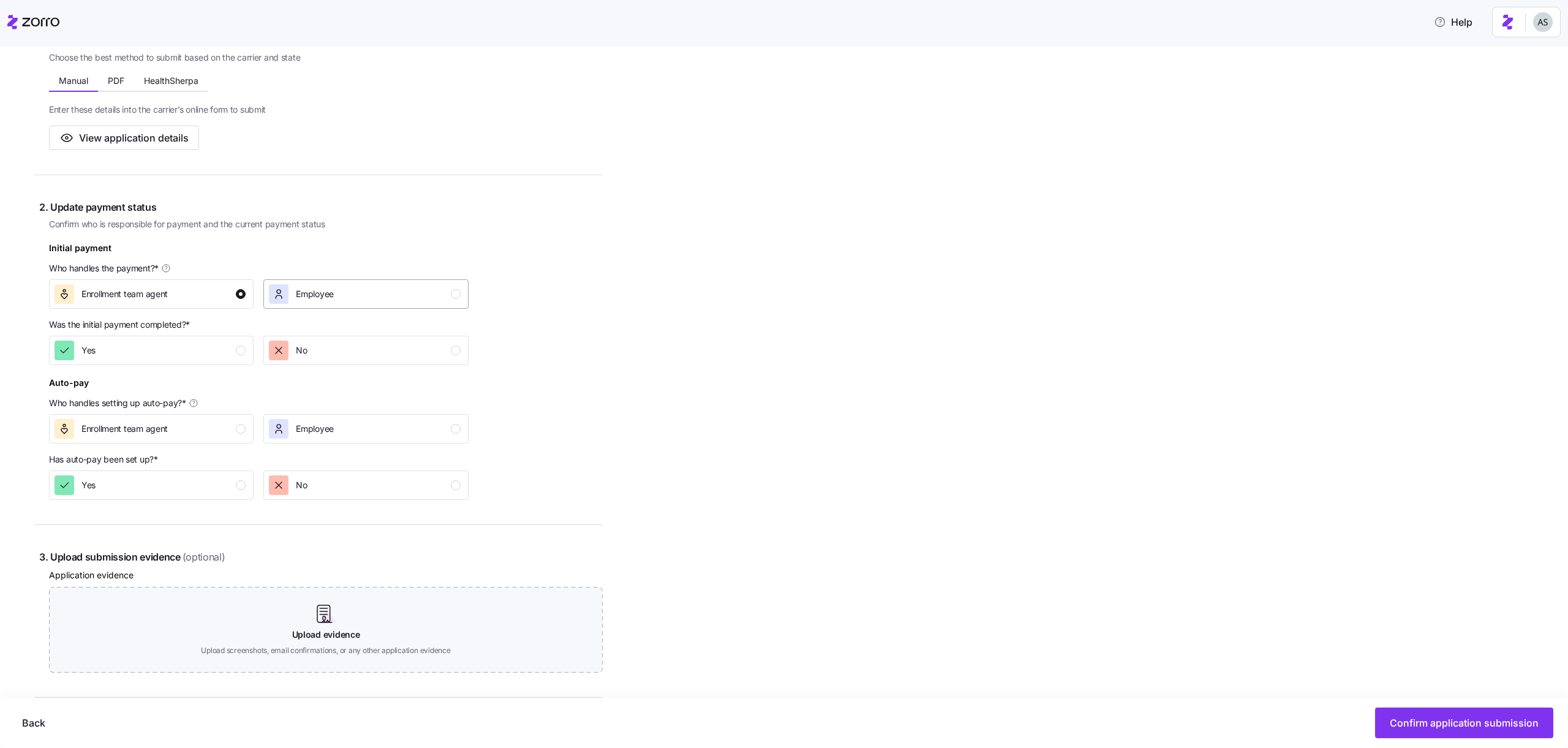
click at [343, 294] on div "Employee" at bounding box center [364, 294] width 191 height 20
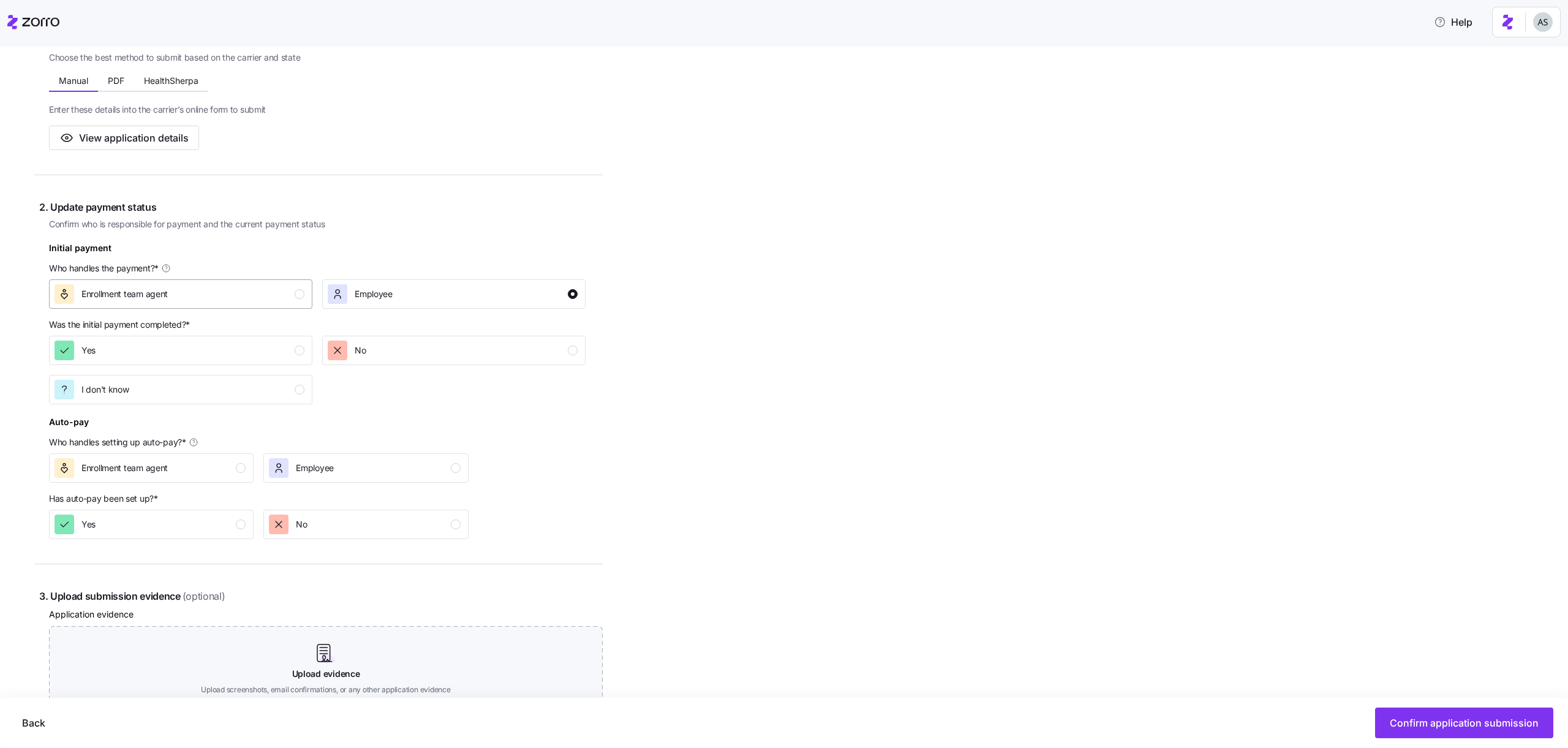
click at [276, 294] on div "Enrollment team agent" at bounding box center [179, 294] width 250 height 20
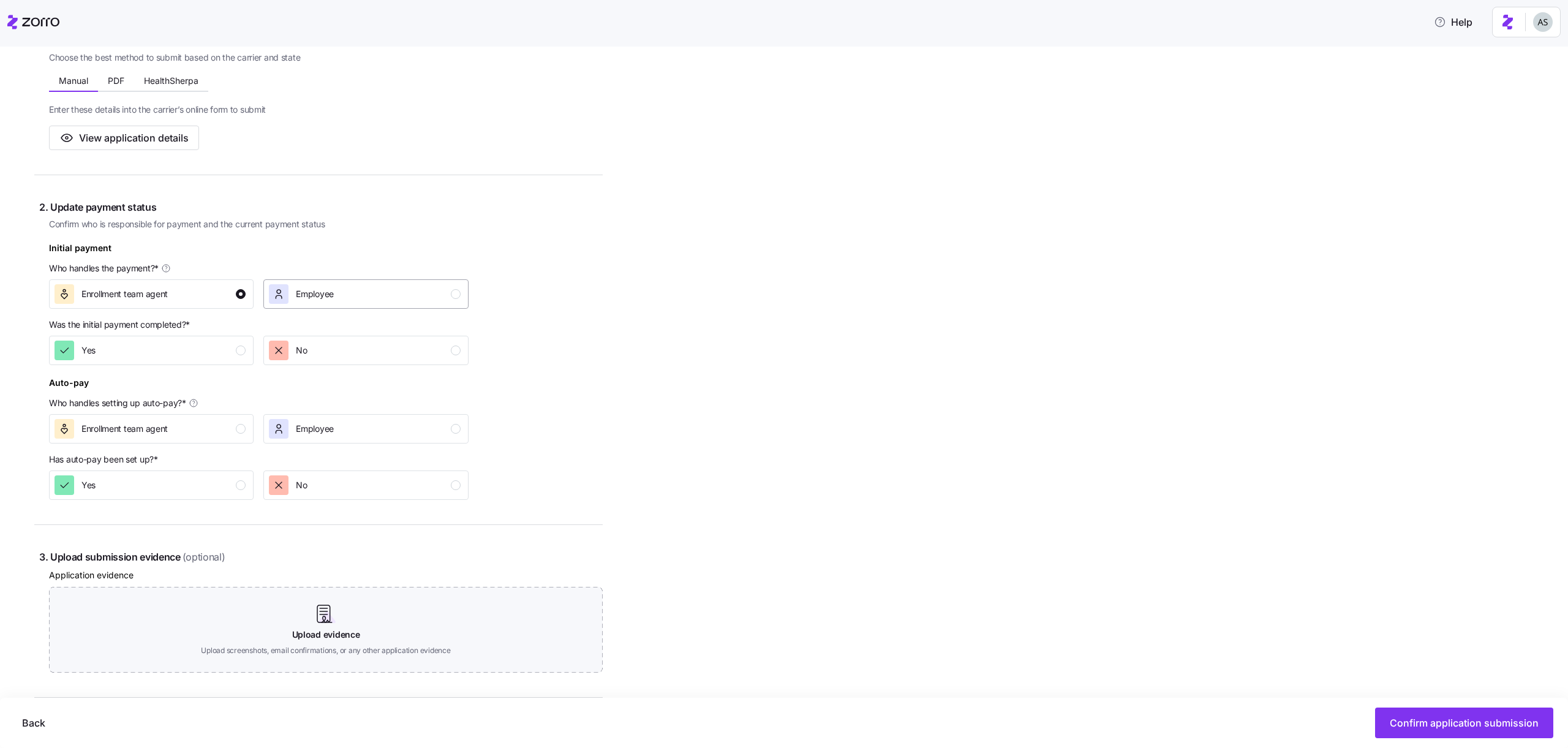
click at [338, 294] on div "Employee" at bounding box center [364, 294] width 191 height 20
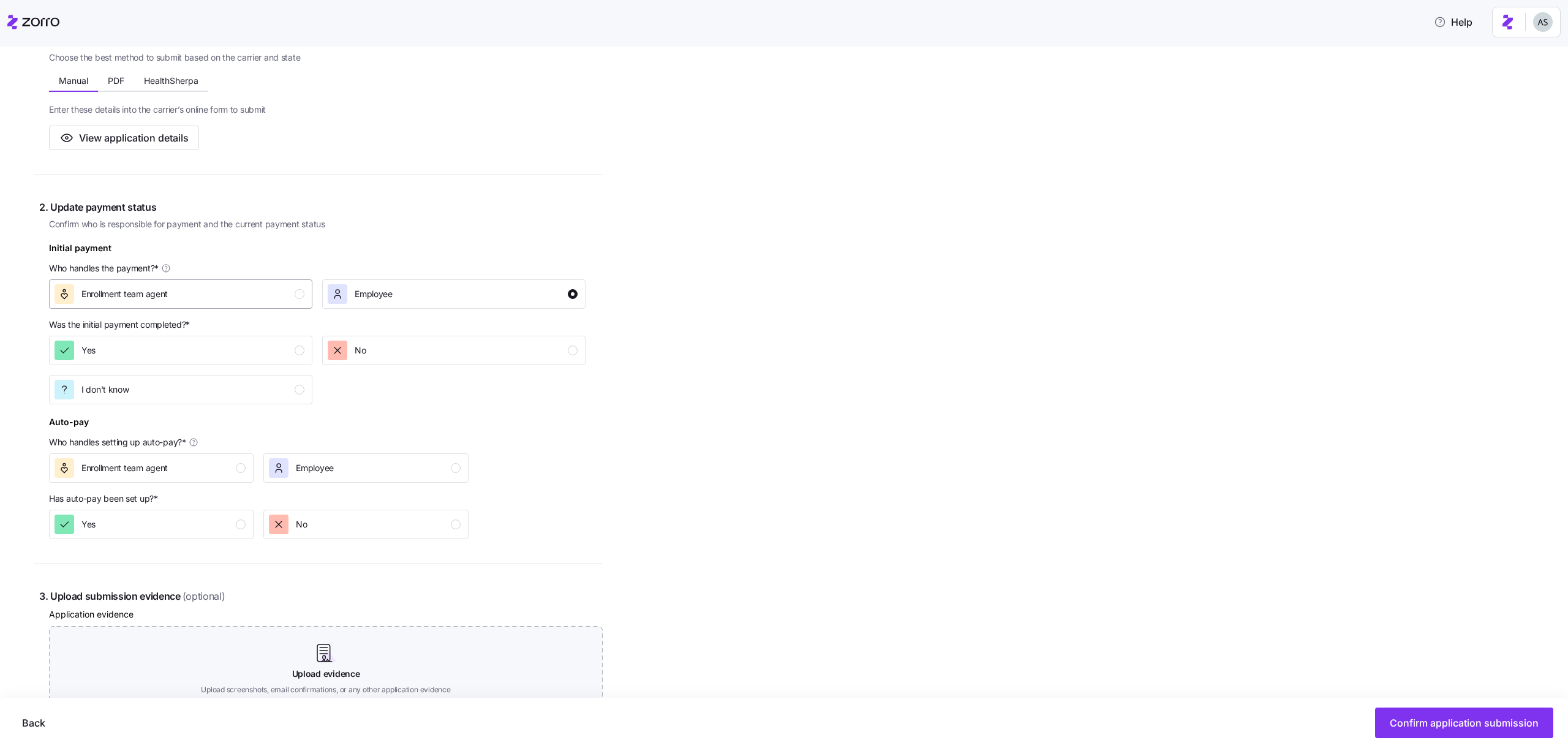
click at [235, 292] on div "Enrollment team agent" at bounding box center [179, 294] width 250 height 20
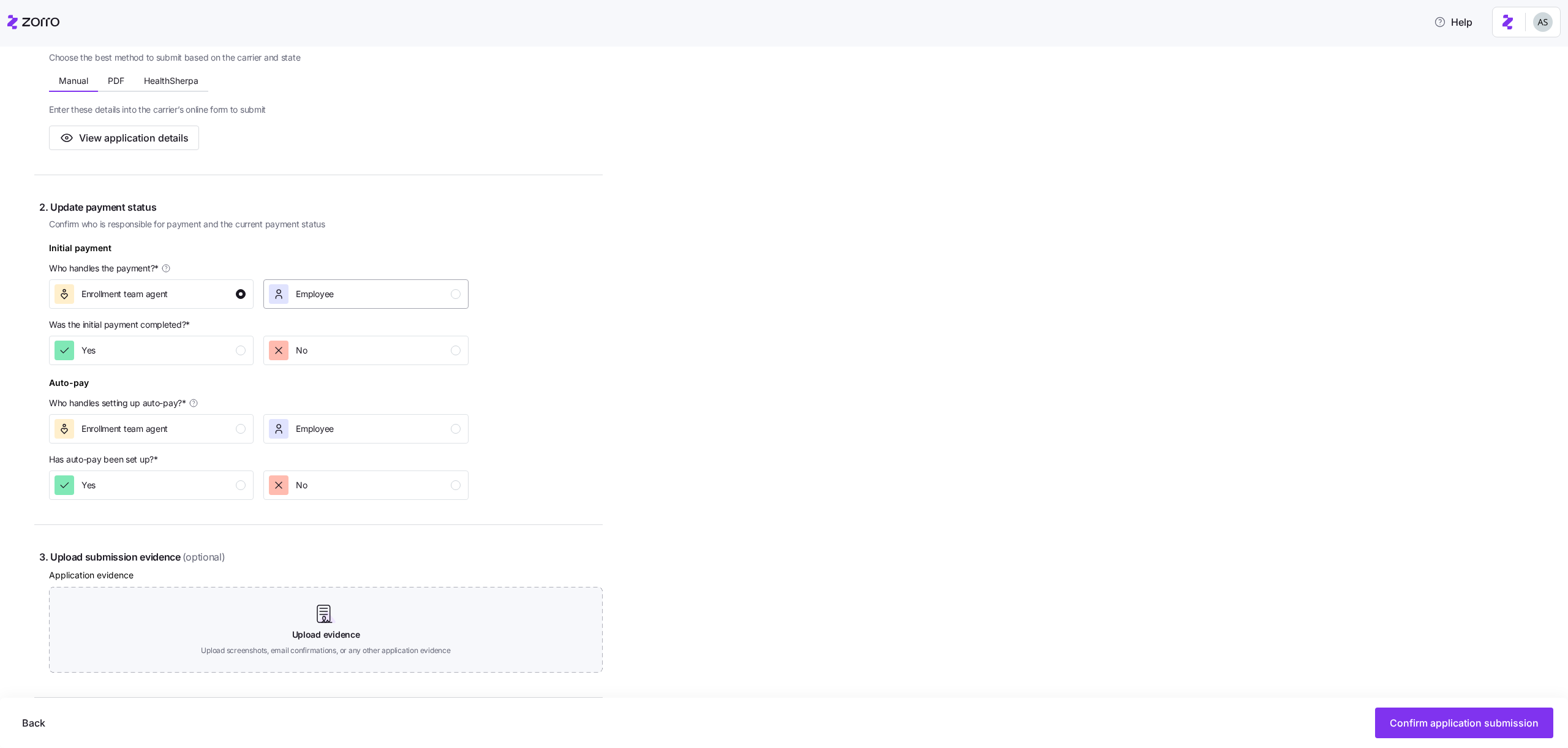
click at [317, 294] on span "Employee" at bounding box center [315, 294] width 38 height 12
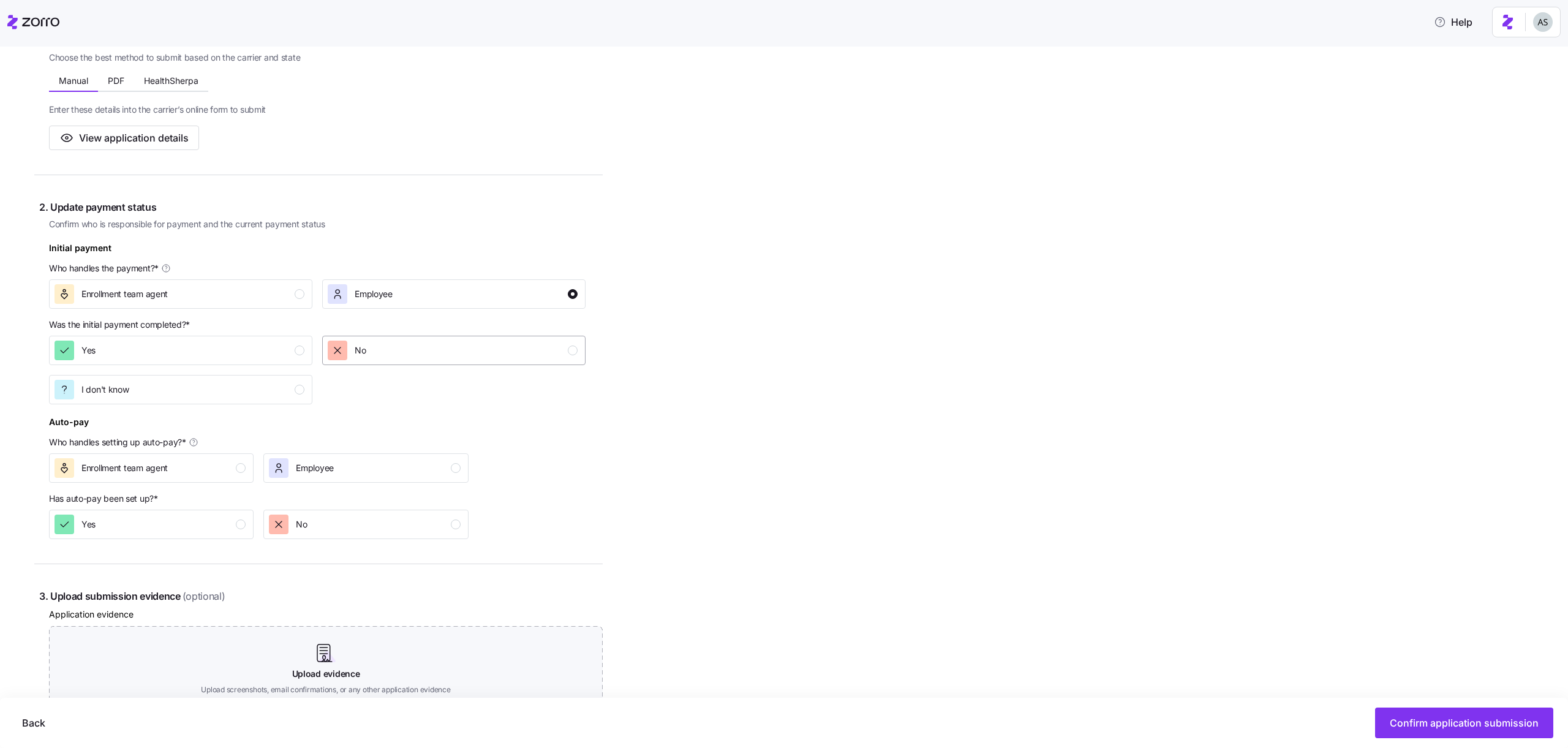
scroll to position [0, 0]
